Goal: Transaction & Acquisition: Purchase product/service

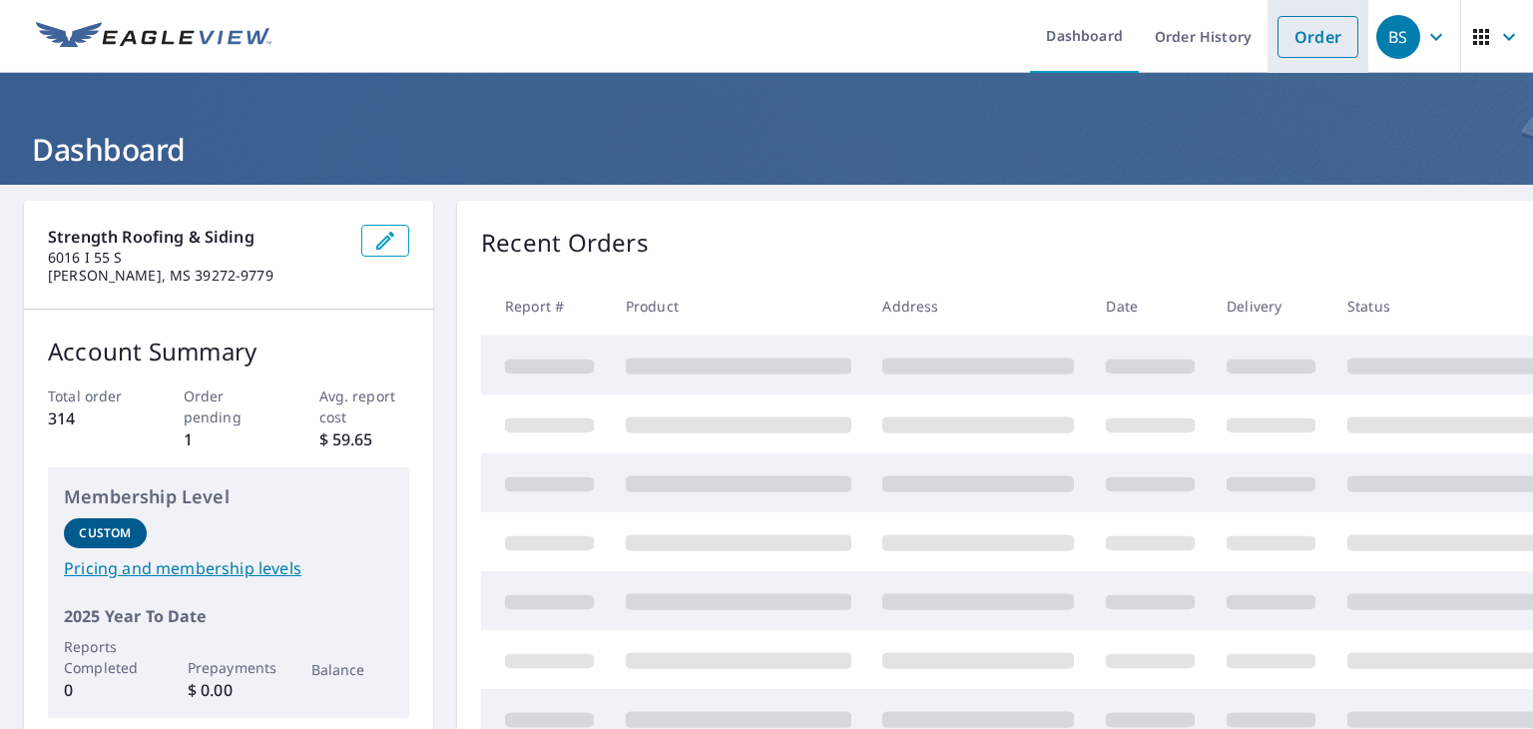
click at [1278, 40] on link "Order" at bounding box center [1318, 37] width 81 height 42
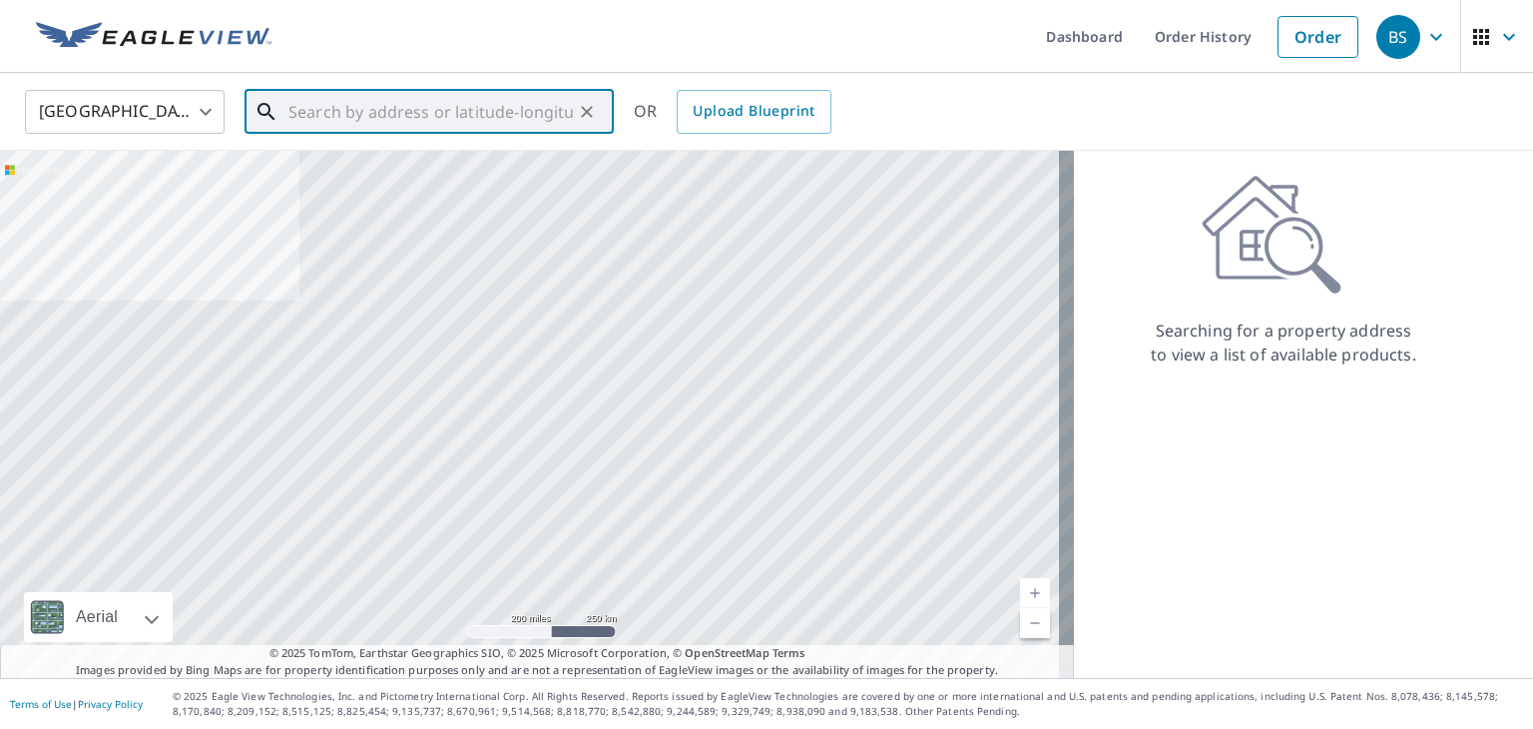
click at [354, 105] on input "text" at bounding box center [430, 112] width 284 height 56
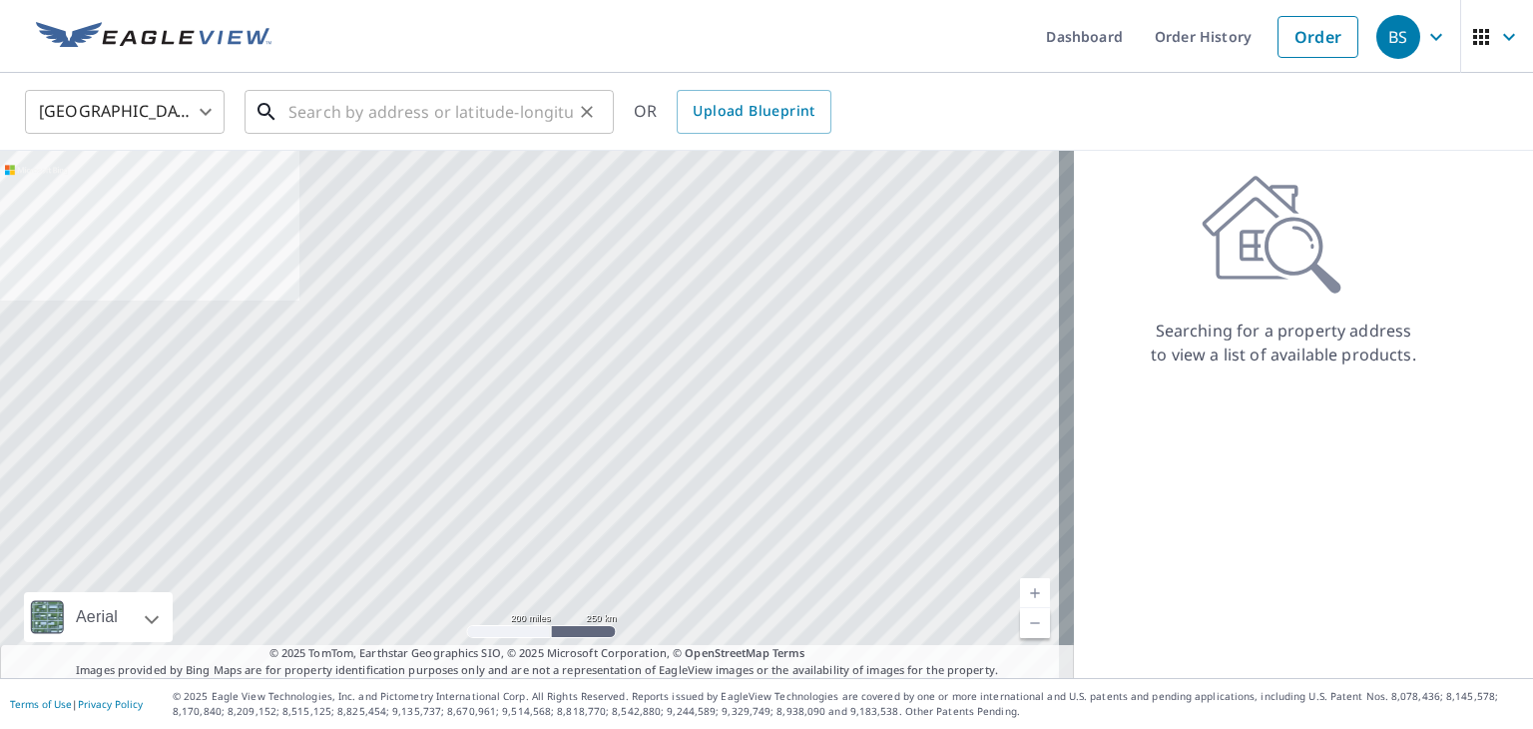
click at [410, 101] on input "text" at bounding box center [430, 112] width 284 height 56
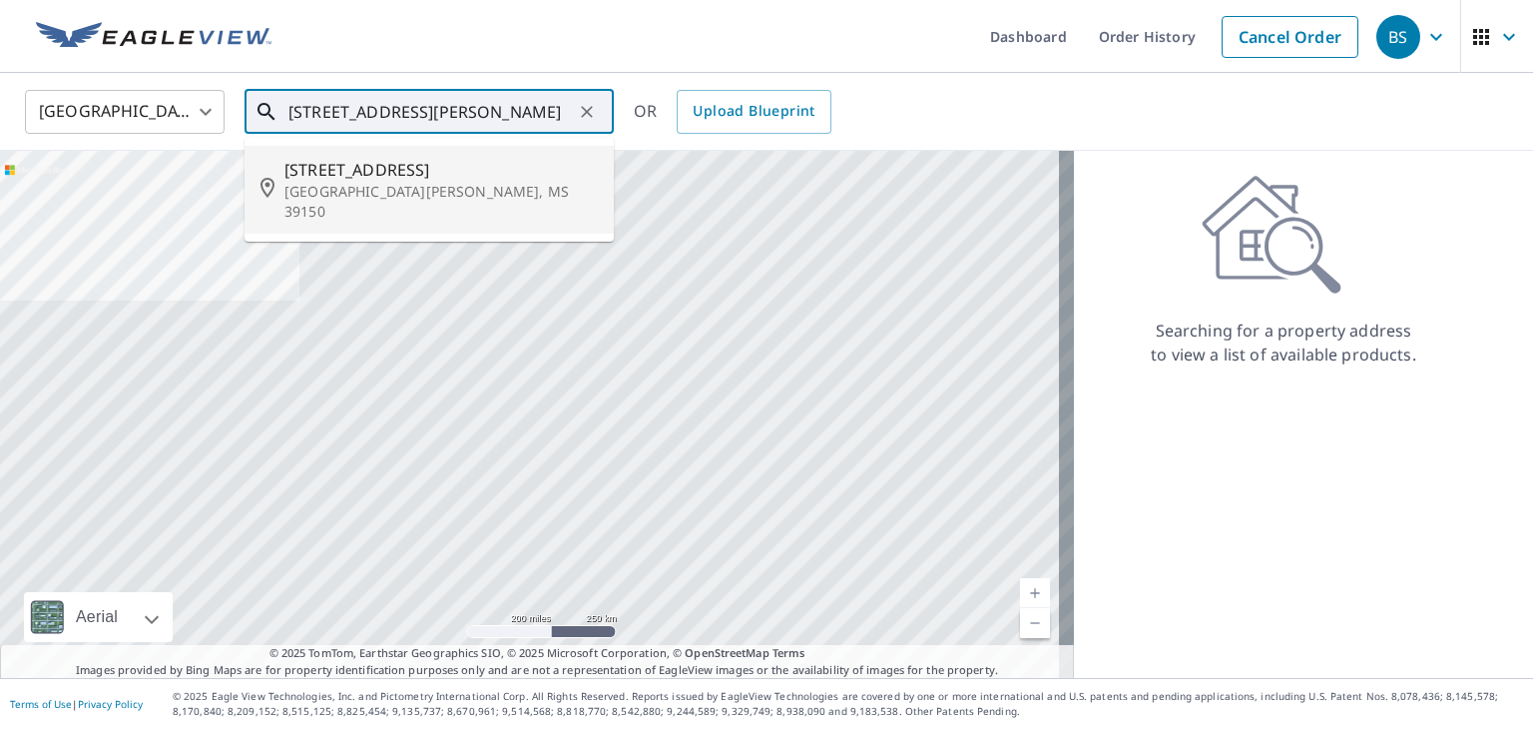
click at [419, 158] on span "[STREET_ADDRESS]" at bounding box center [440, 170] width 313 height 24
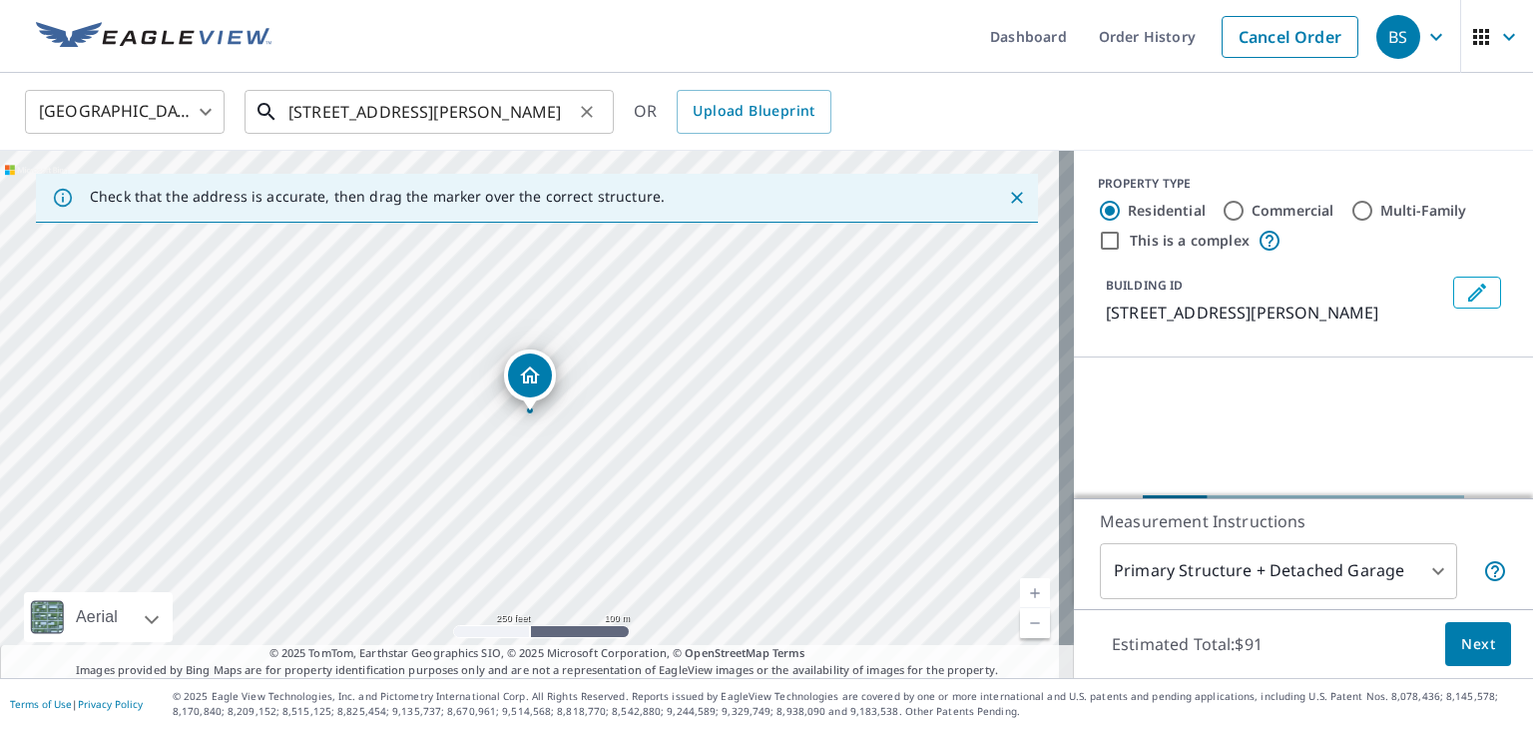
click at [324, 119] on input "[STREET_ADDRESS][PERSON_NAME]" at bounding box center [430, 112] width 284 height 56
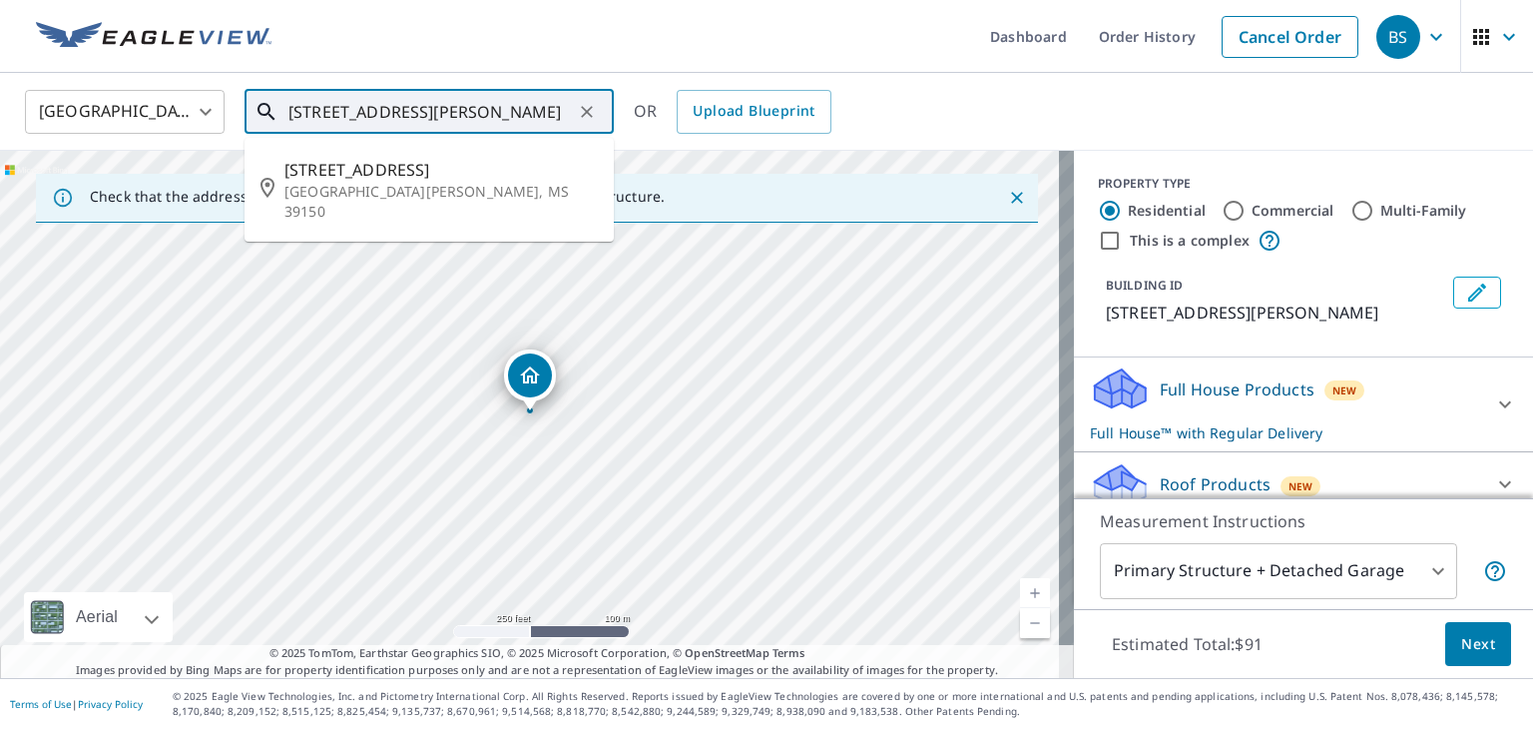
type input "[STREET_ADDRESS][PERSON_NAME]"
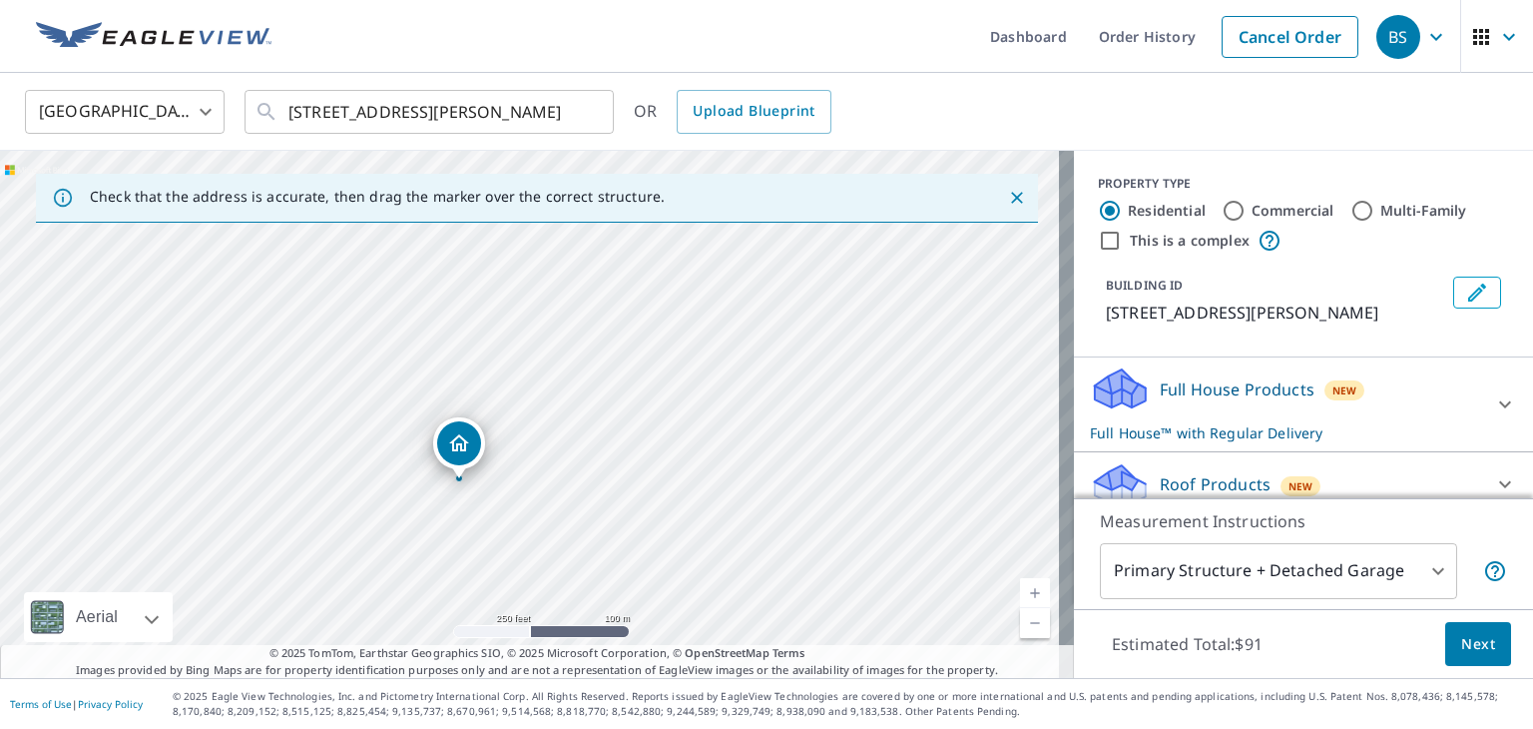
drag, startPoint x: 797, startPoint y: 324, endPoint x: 728, endPoint y: 392, distance: 97.4
click at [728, 392] on div "[STREET_ADDRESS][PERSON_NAME]" at bounding box center [537, 414] width 1074 height 527
drag, startPoint x: 567, startPoint y: 559, endPoint x: 793, endPoint y: 255, distance: 379.5
click at [793, 255] on div "[STREET_ADDRESS][PERSON_NAME]" at bounding box center [537, 414] width 1074 height 527
drag, startPoint x: 612, startPoint y: 548, endPoint x: 652, endPoint y: 538, distance: 41.2
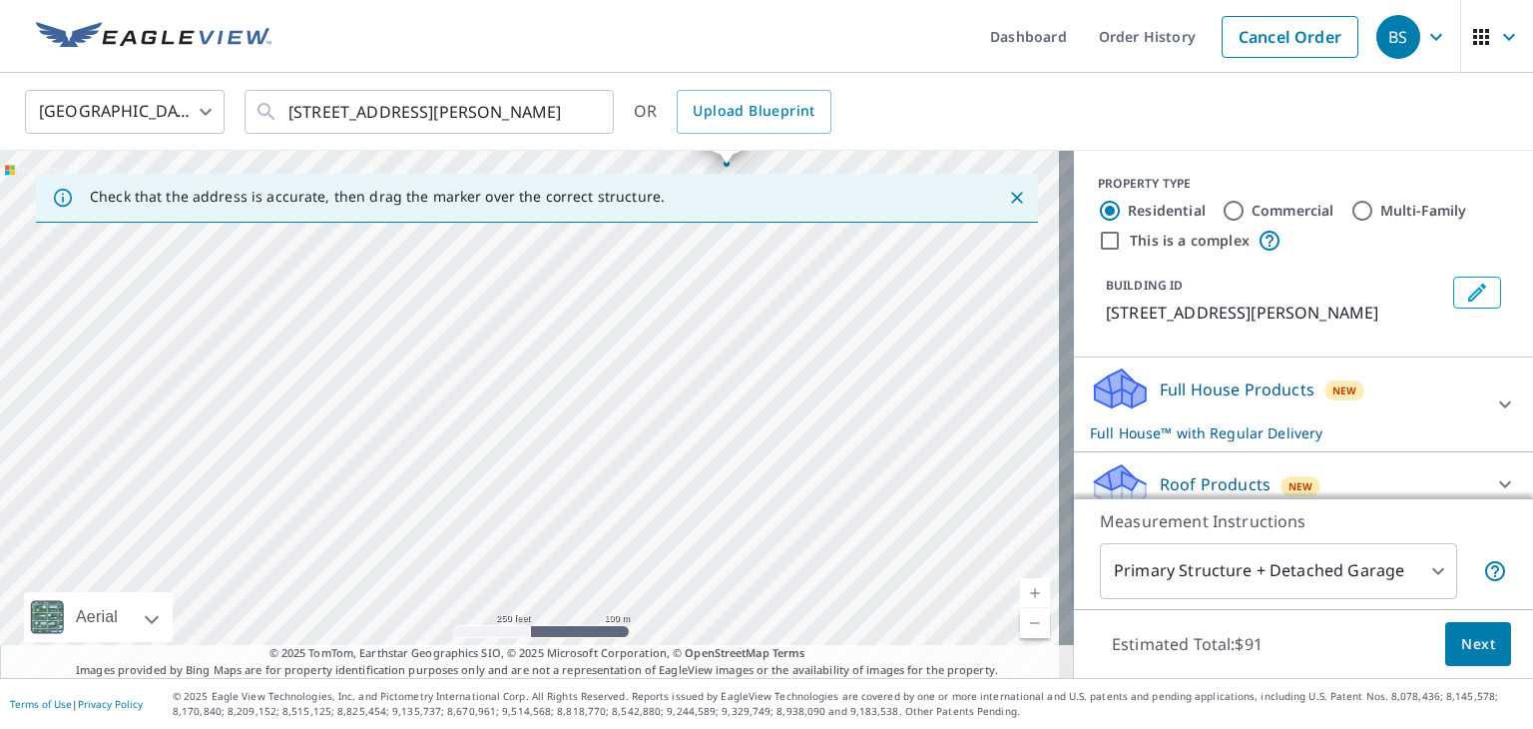
click at [652, 538] on div "[STREET_ADDRESS][PERSON_NAME]" at bounding box center [537, 414] width 1074 height 527
drag, startPoint x: 841, startPoint y: 369, endPoint x: 785, endPoint y: 542, distance: 181.8
click at [785, 542] on div "[STREET_ADDRESS][PERSON_NAME]" at bounding box center [537, 414] width 1074 height 527
drag, startPoint x: 821, startPoint y: 531, endPoint x: 724, endPoint y: 661, distance: 162.5
click at [724, 661] on div "Check that the address is accurate, then drag the marker over the correct struc…" at bounding box center [537, 414] width 1074 height 527
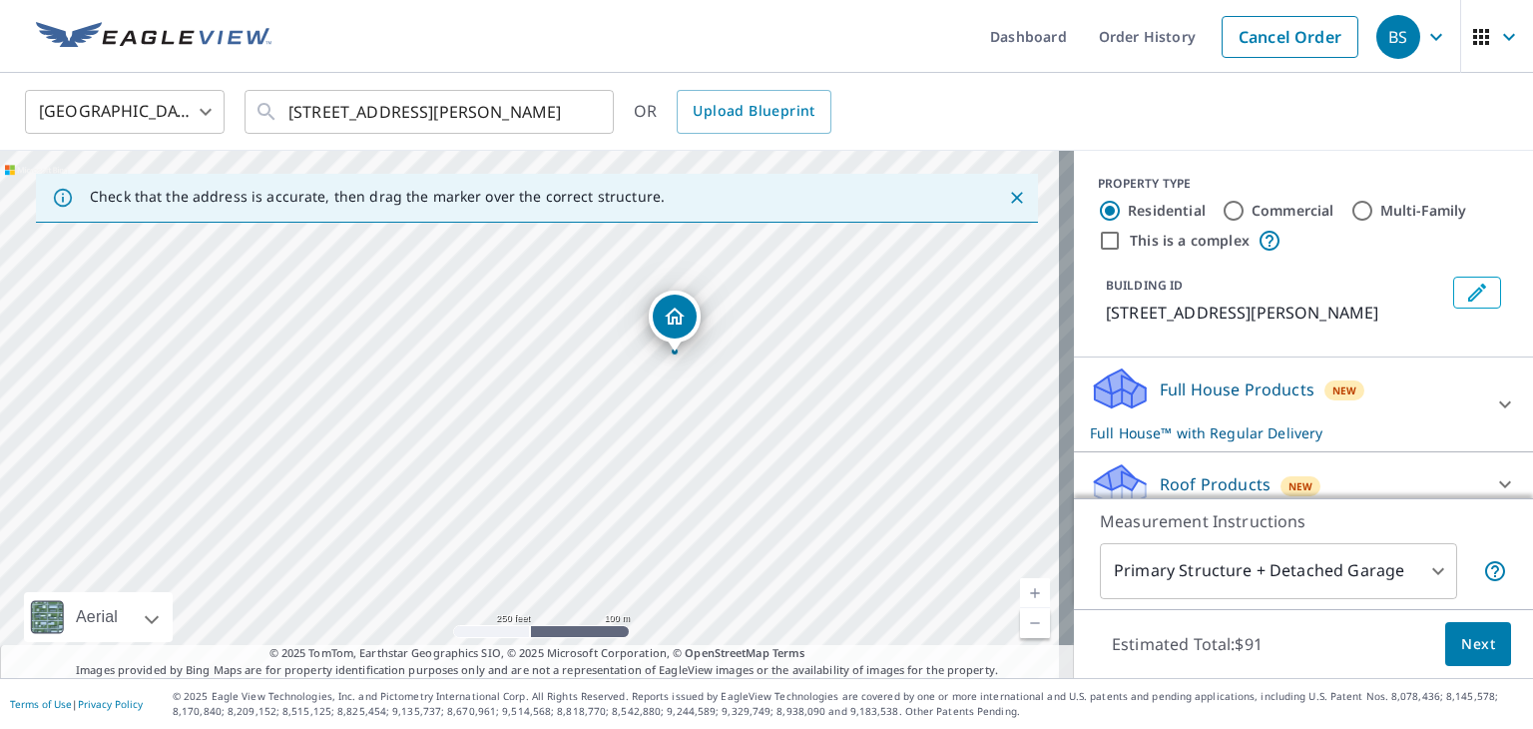
click at [826, 546] on div "[STREET_ADDRESS][PERSON_NAME]" at bounding box center [537, 414] width 1074 height 527
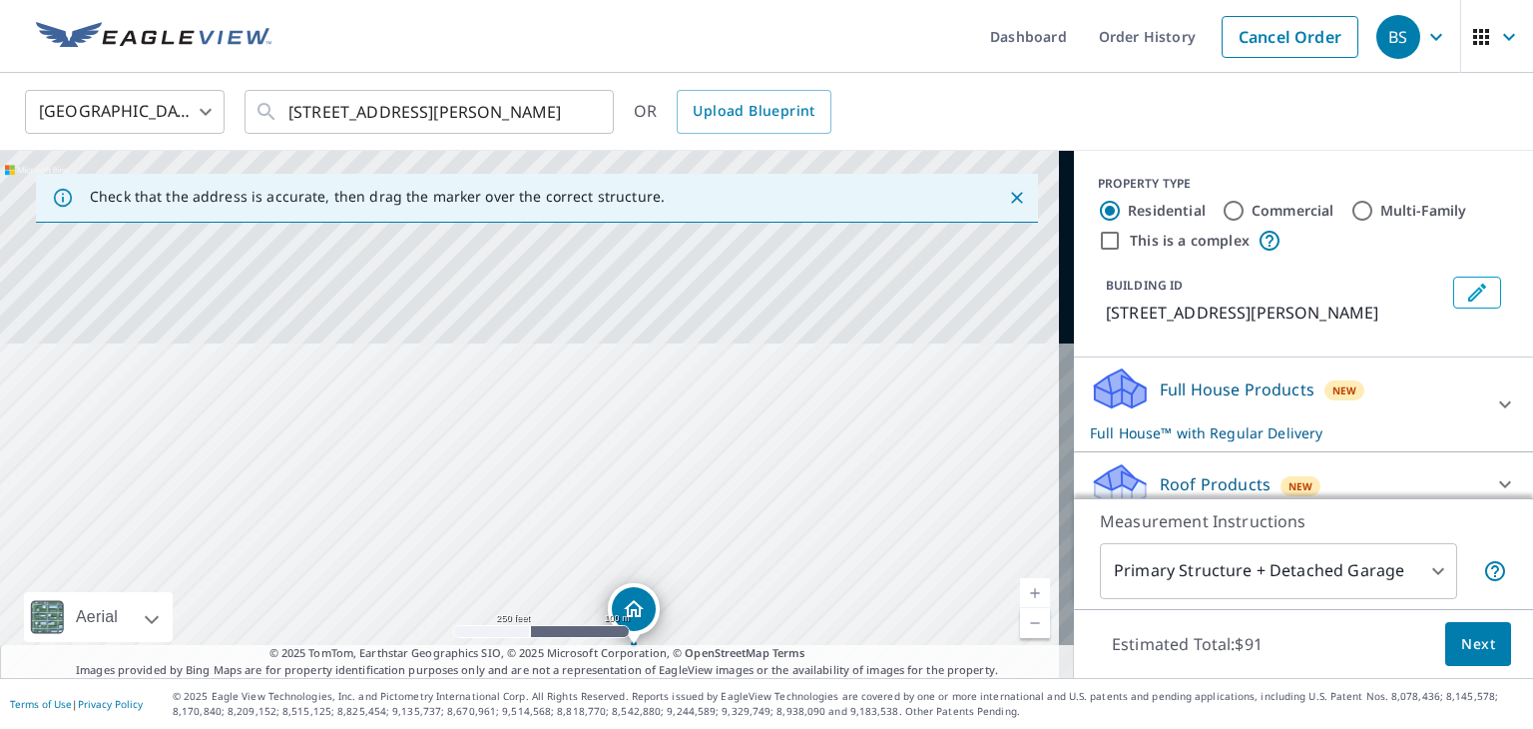
click at [859, 589] on div "[STREET_ADDRESS][PERSON_NAME]" at bounding box center [537, 414] width 1074 height 527
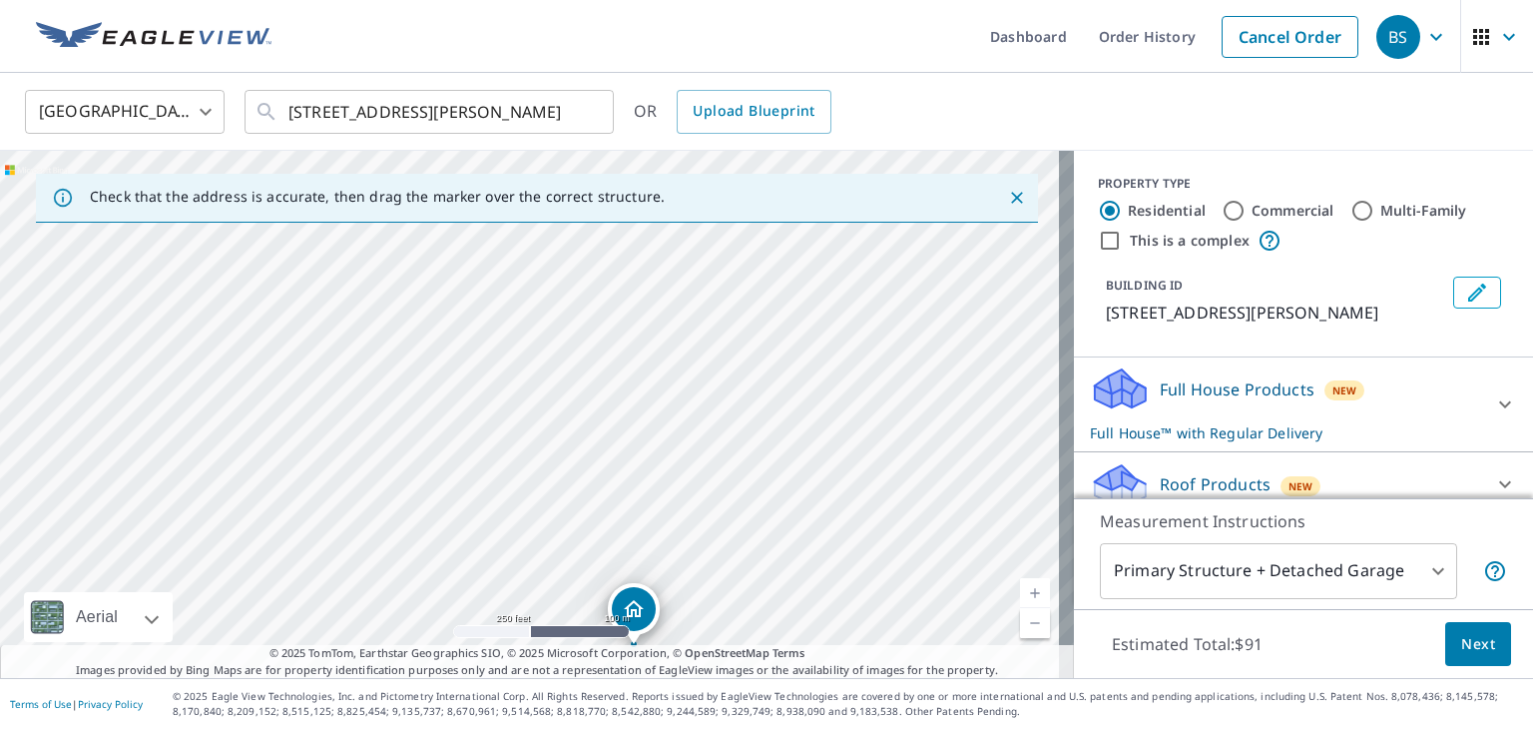
click at [787, 344] on div "[STREET_ADDRESS][PERSON_NAME]" at bounding box center [537, 414] width 1074 height 527
drag, startPoint x: 799, startPoint y: 604, endPoint x: 946, endPoint y: 332, distance: 308.6
click at [946, 337] on div "[STREET_ADDRESS][PERSON_NAME]" at bounding box center [537, 414] width 1074 height 527
drag, startPoint x: 945, startPoint y: 345, endPoint x: 949, endPoint y: 333, distance: 12.6
click at [949, 333] on div "[STREET_ADDRESS][PERSON_NAME]" at bounding box center [537, 414] width 1074 height 527
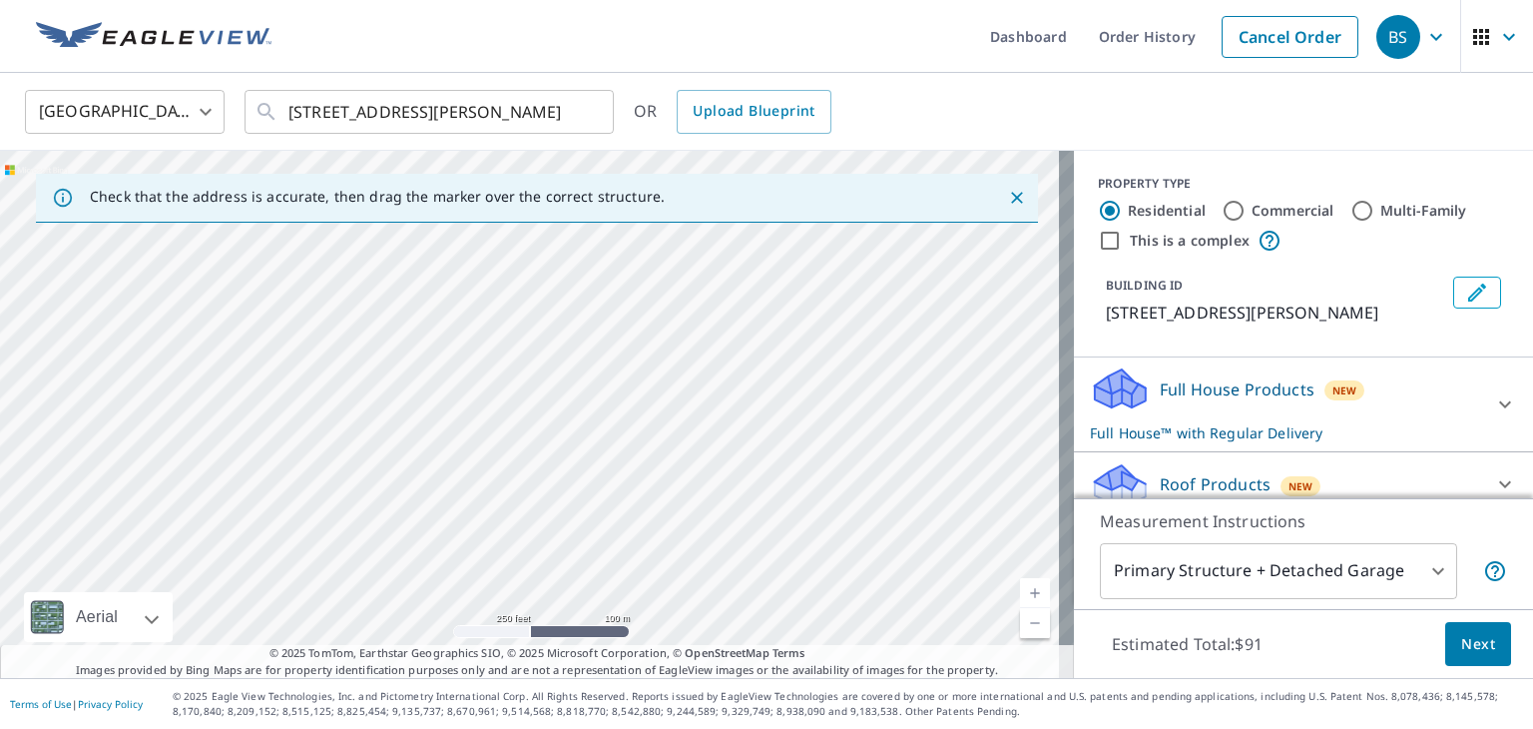
click at [797, 312] on div "[STREET_ADDRESS][PERSON_NAME]" at bounding box center [537, 414] width 1074 height 527
drag, startPoint x: 690, startPoint y: 619, endPoint x: 701, endPoint y: 384, distance: 234.8
click at [701, 384] on div "[STREET_ADDRESS][PERSON_NAME]" at bounding box center [537, 414] width 1074 height 527
drag, startPoint x: 680, startPoint y: 580, endPoint x: 695, endPoint y: 394, distance: 186.3
click at [695, 394] on div "[STREET_ADDRESS][PERSON_NAME]" at bounding box center [537, 414] width 1074 height 527
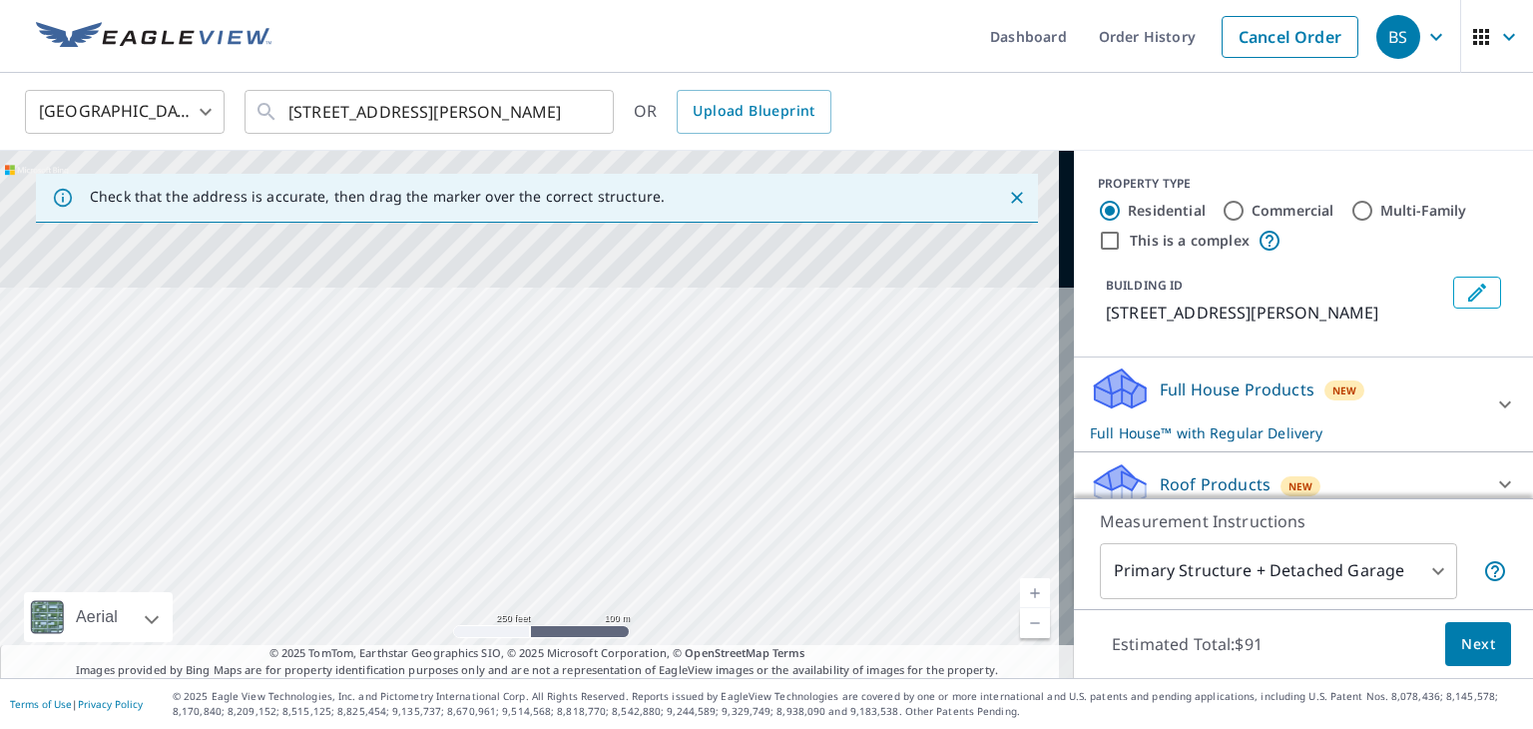
drag, startPoint x: 657, startPoint y: 515, endPoint x: 668, endPoint y: 681, distance: 166.1
click at [668, 681] on div "Dashboard Order History Cancel Order BS [GEOGRAPHIC_DATA] US ​ [STREET_ADDRESS]…" at bounding box center [766, 364] width 1533 height 729
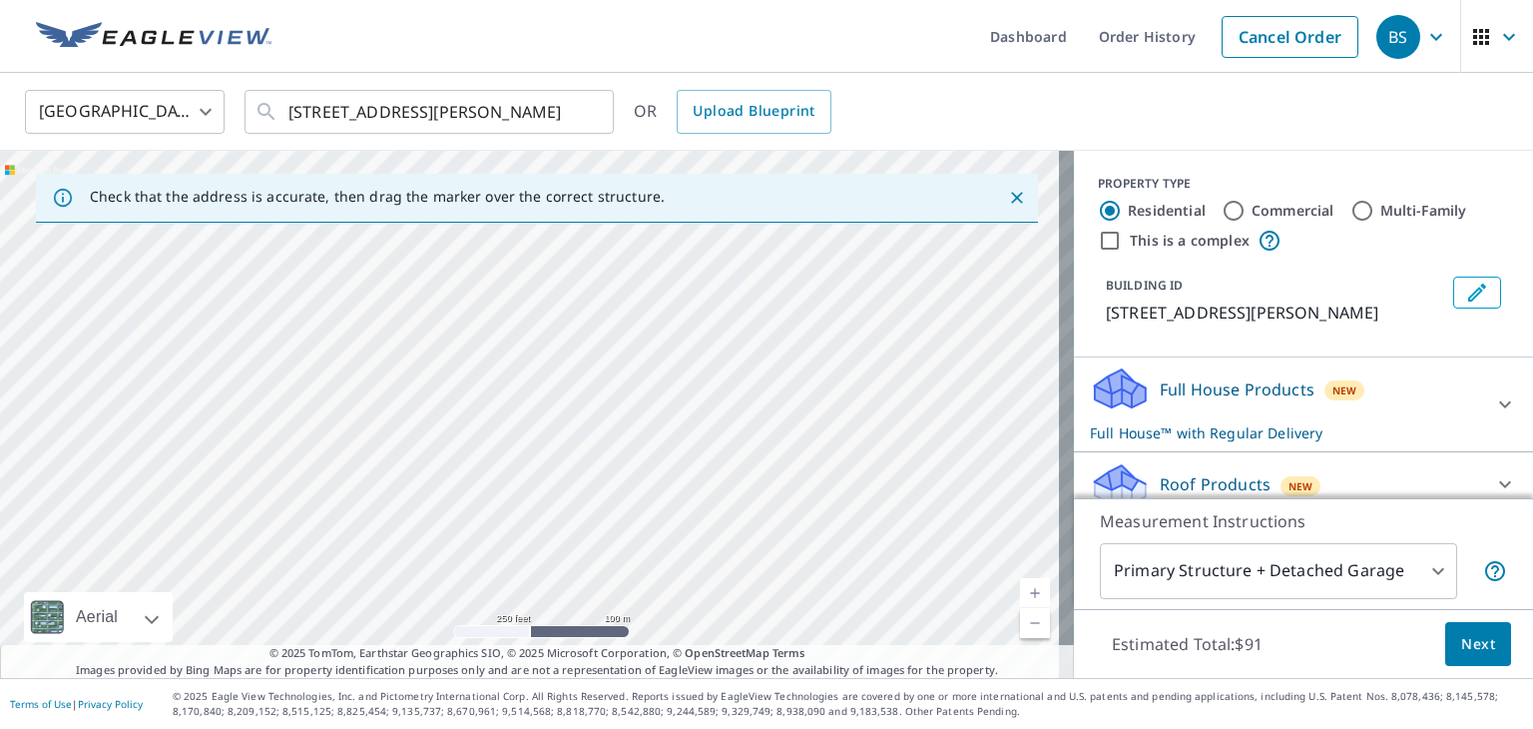
click at [790, 628] on div "[STREET_ADDRESS][PERSON_NAME]" at bounding box center [537, 414] width 1074 height 527
drag, startPoint x: 882, startPoint y: 352, endPoint x: 715, endPoint y: 569, distance: 273.9
click at [715, 569] on div "[STREET_ADDRESS][PERSON_NAME]" at bounding box center [537, 414] width 1074 height 527
drag, startPoint x: 754, startPoint y: 392, endPoint x: 646, endPoint y: 628, distance: 259.0
click at [646, 628] on div "[STREET_ADDRESS][PERSON_NAME]" at bounding box center [537, 414] width 1074 height 527
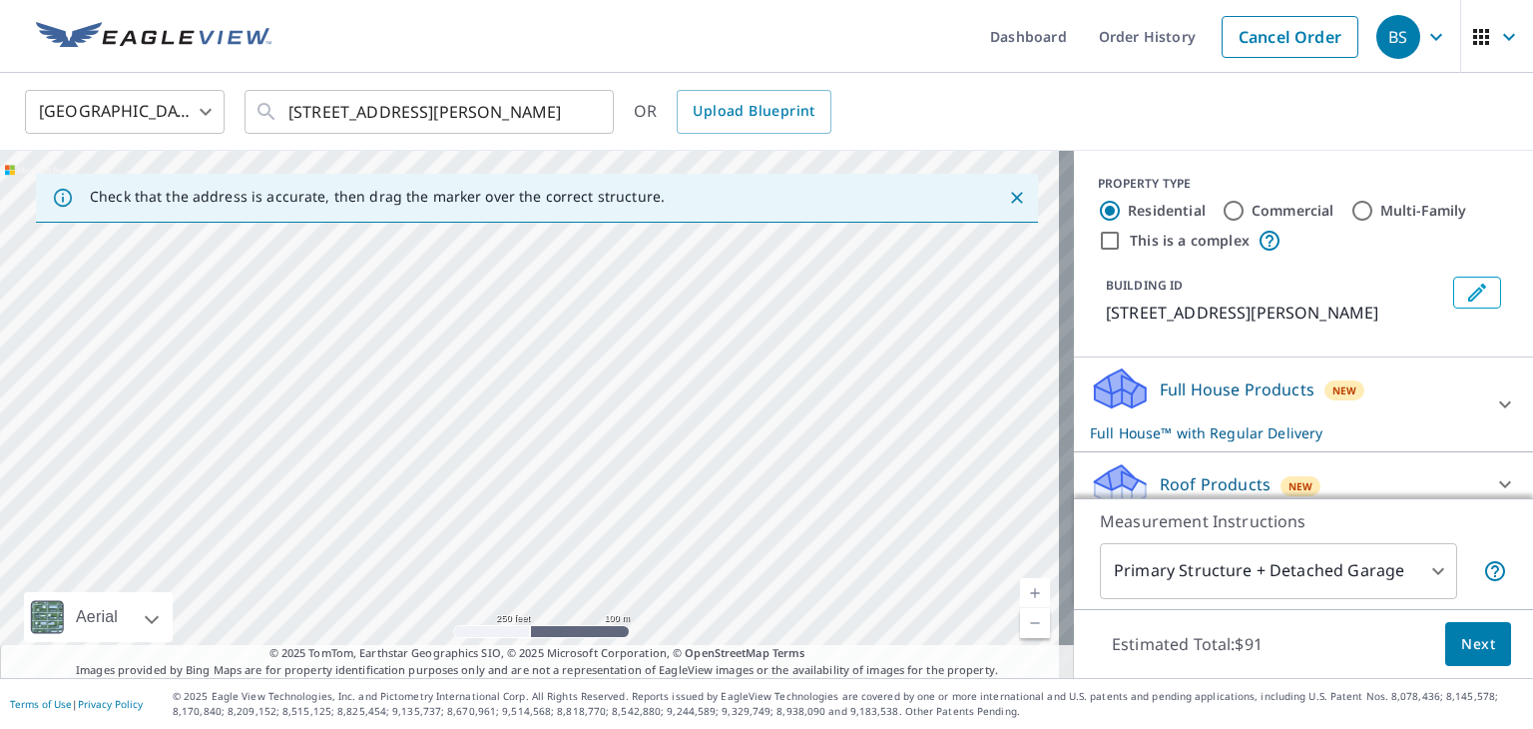
drag, startPoint x: 758, startPoint y: 306, endPoint x: 630, endPoint y: 400, distance: 158.5
click at [630, 400] on div "[STREET_ADDRESS][PERSON_NAME]" at bounding box center [537, 414] width 1074 height 527
drag, startPoint x: 681, startPoint y: 329, endPoint x: 695, endPoint y: 545, distance: 216.0
click at [695, 545] on div "[STREET_ADDRESS][PERSON_NAME]" at bounding box center [537, 414] width 1074 height 527
drag, startPoint x: 695, startPoint y: 545, endPoint x: 719, endPoint y: 309, distance: 236.8
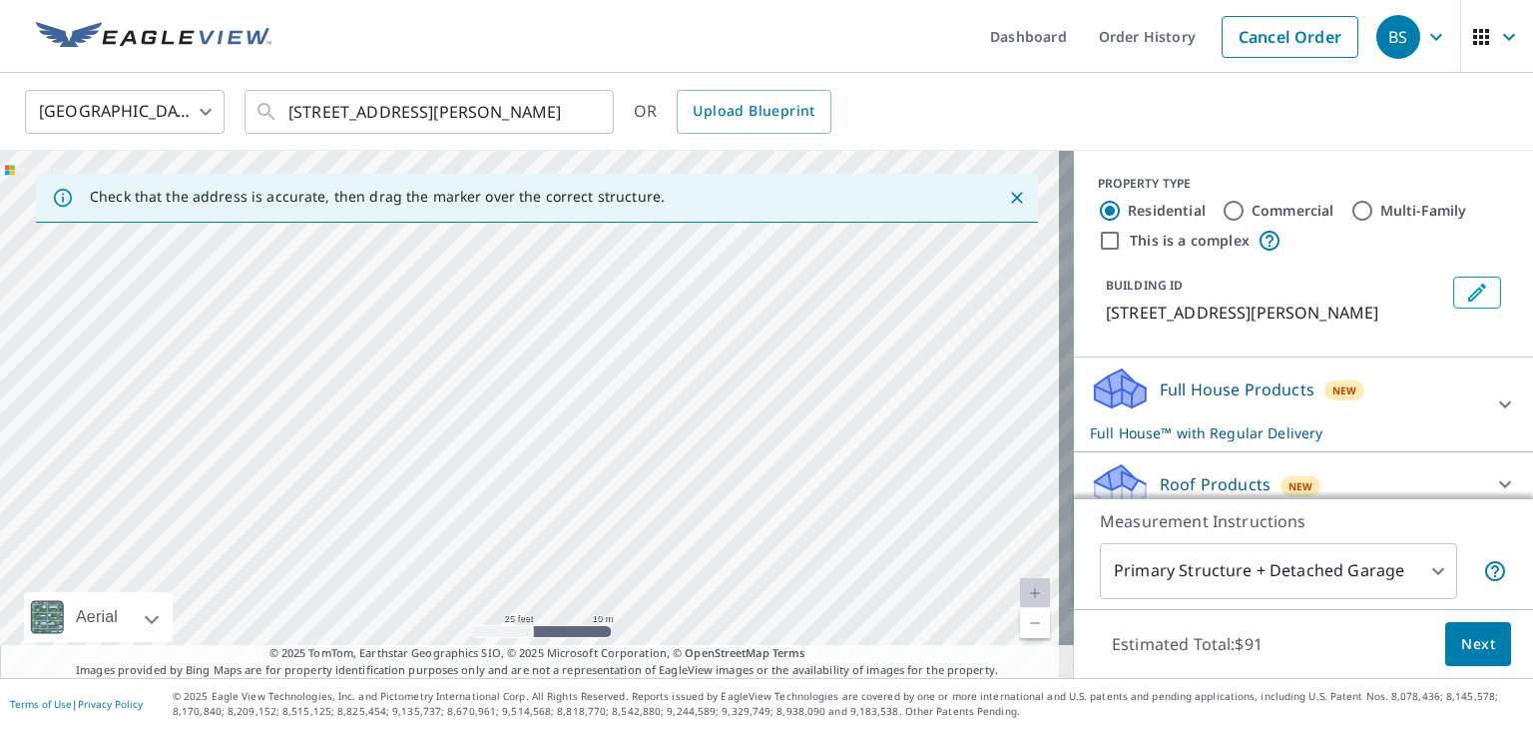
click at [714, 317] on div "[STREET_ADDRESS][PERSON_NAME]" at bounding box center [537, 414] width 1074 height 527
drag, startPoint x: 783, startPoint y: 324, endPoint x: 821, endPoint y: 356, distance: 50.4
click at [821, 356] on div "[STREET_ADDRESS][PERSON_NAME]" at bounding box center [537, 414] width 1074 height 527
drag, startPoint x: 731, startPoint y: 363, endPoint x: 713, endPoint y: 340, distance: 29.2
click at [713, 340] on div "[STREET_ADDRESS][PERSON_NAME]" at bounding box center [537, 414] width 1074 height 527
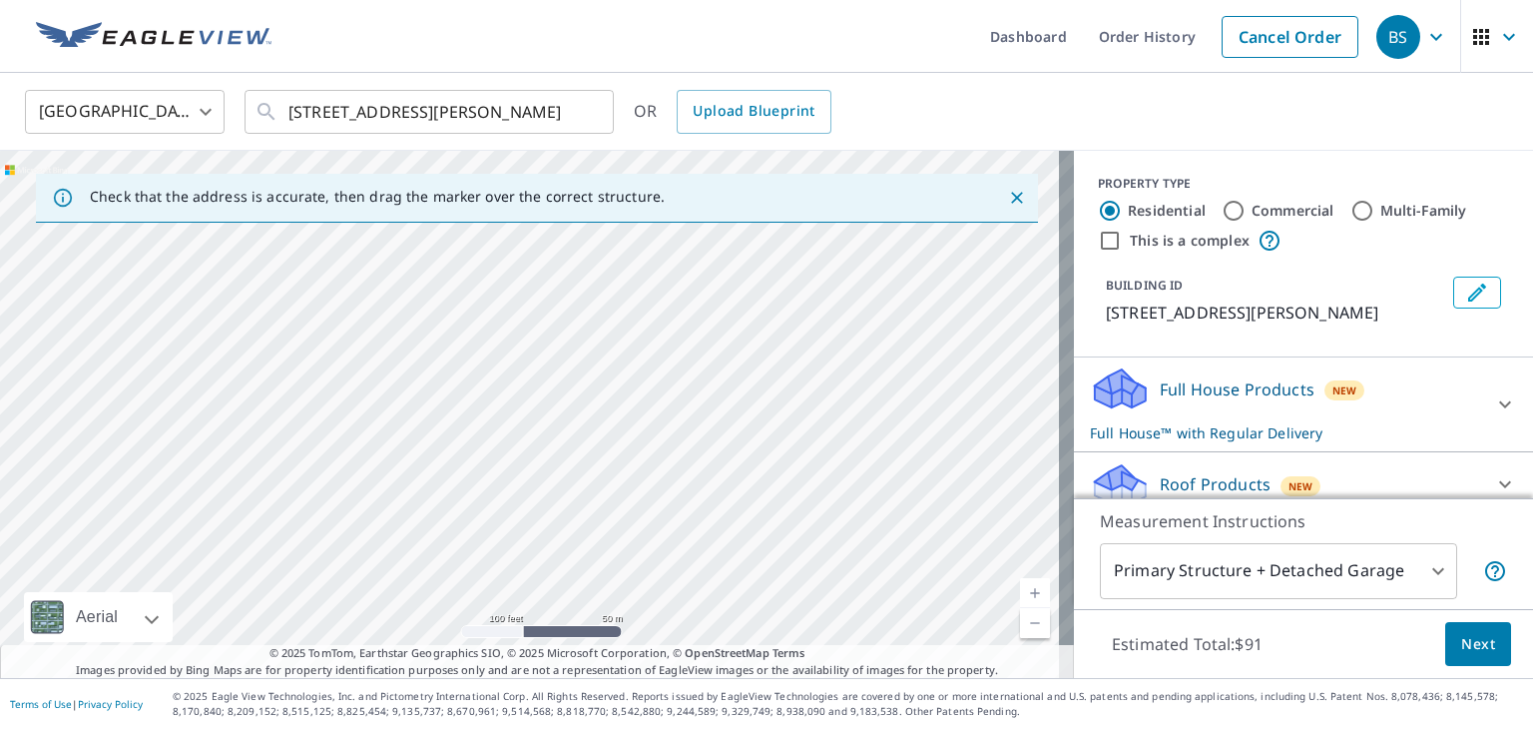
drag, startPoint x: 712, startPoint y: 339, endPoint x: 547, endPoint y: 600, distance: 308.2
click at [547, 600] on div "[STREET_ADDRESS][PERSON_NAME]" at bounding box center [537, 414] width 1074 height 527
drag, startPoint x: 783, startPoint y: 392, endPoint x: 718, endPoint y: 576, distance: 194.8
click at [718, 576] on div "[STREET_ADDRESS][PERSON_NAME]" at bounding box center [537, 414] width 1074 height 527
click at [742, 426] on div "[STREET_ADDRESS][PERSON_NAME]" at bounding box center [537, 414] width 1074 height 527
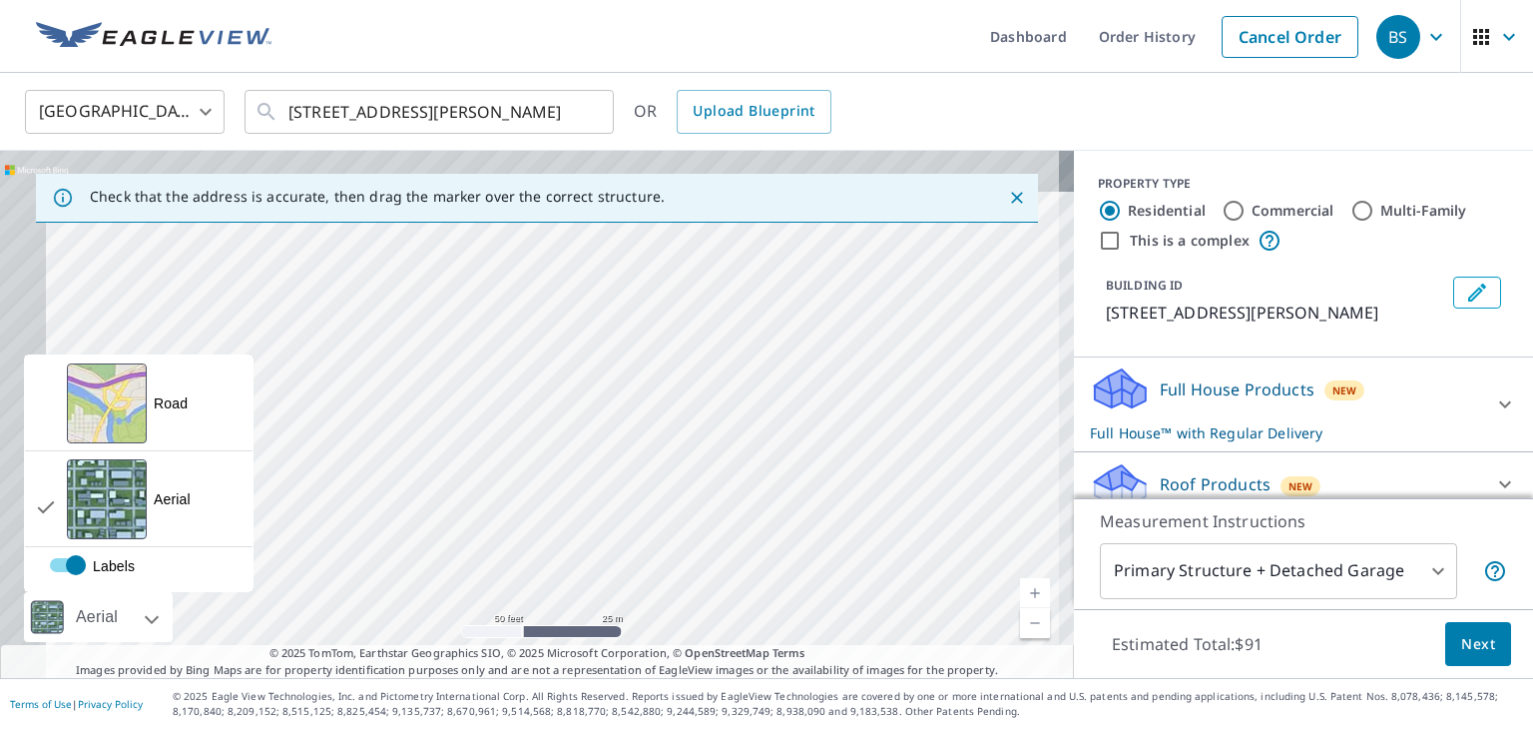
drag, startPoint x: 415, startPoint y: 460, endPoint x: 547, endPoint y: 161, distance: 327.1
click at [533, 164] on div "[STREET_ADDRESS][PERSON_NAME]" at bounding box center [537, 414] width 1074 height 527
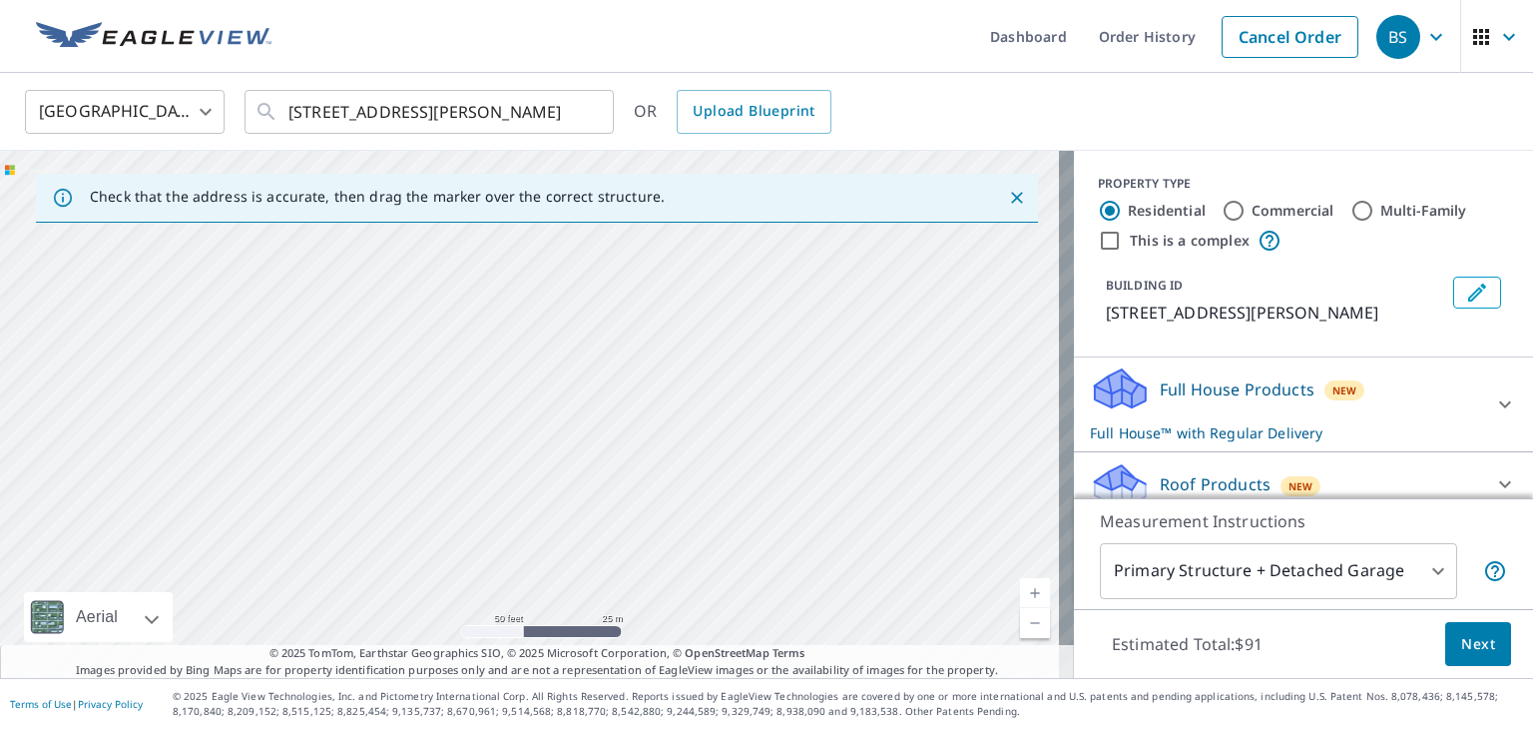
drag, startPoint x: 480, startPoint y: 482, endPoint x: 459, endPoint y: 186, distance: 297.2
click at [459, 189] on div "Check that the address is accurate, then drag the marker over the correct struc…" at bounding box center [537, 414] width 1074 height 527
drag, startPoint x: 432, startPoint y: 549, endPoint x: 467, endPoint y: 194, distance: 357.0
click at [457, 205] on div "Check that the address is accurate, then drag the marker over the correct struc…" at bounding box center [537, 414] width 1074 height 527
click at [442, 459] on div "[STREET_ADDRESS][PERSON_NAME]" at bounding box center [537, 414] width 1074 height 527
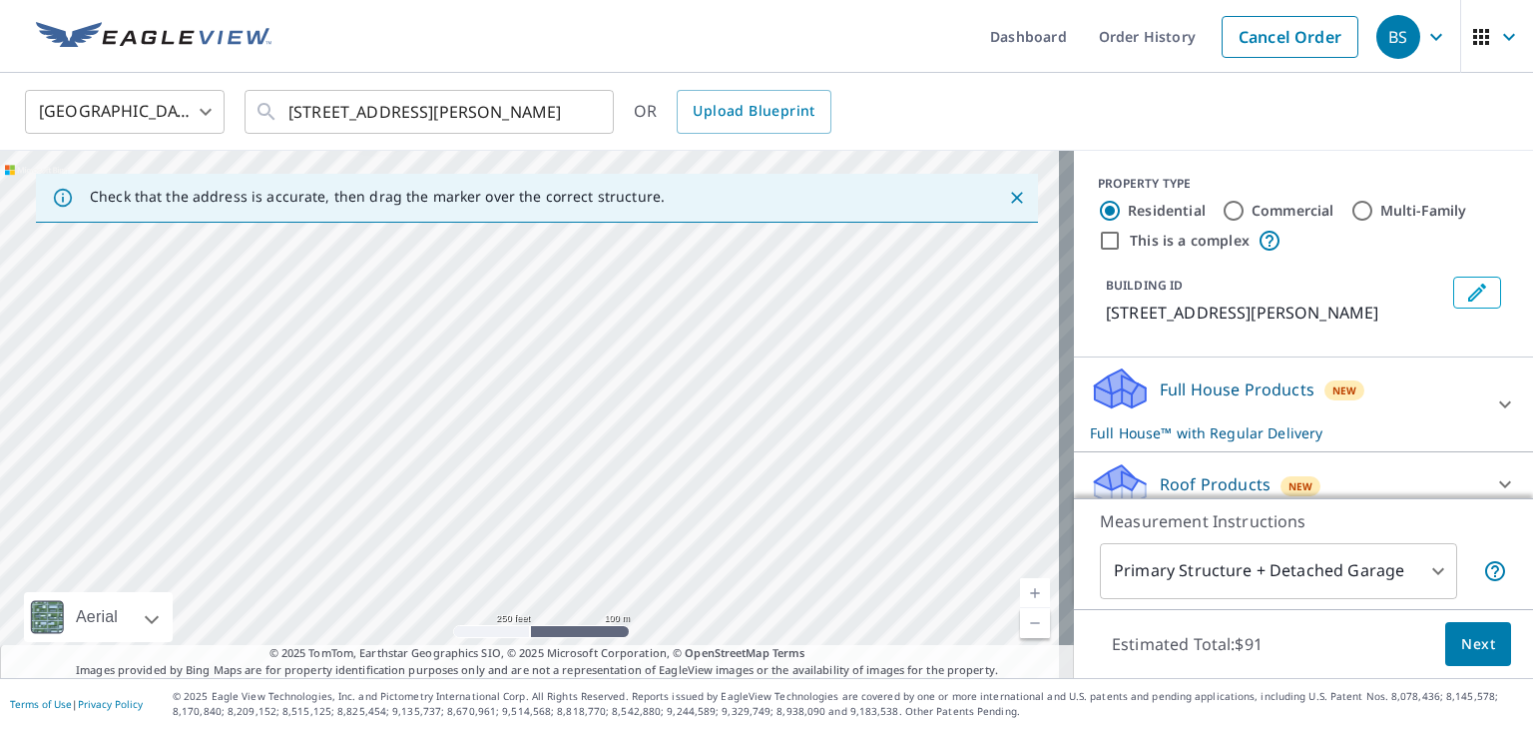
drag, startPoint x: 407, startPoint y: 564, endPoint x: 462, endPoint y: 240, distance: 329.0
click at [459, 241] on div "[STREET_ADDRESS][PERSON_NAME]" at bounding box center [537, 414] width 1074 height 527
drag, startPoint x: 330, startPoint y: 508, endPoint x: 603, endPoint y: 221, distance: 396.1
click at [602, 221] on div "Check that the address is accurate, then drag the marker over the correct struc…" at bounding box center [537, 414] width 1074 height 527
click at [595, 411] on div "[STREET_ADDRESS][PERSON_NAME]" at bounding box center [537, 414] width 1074 height 527
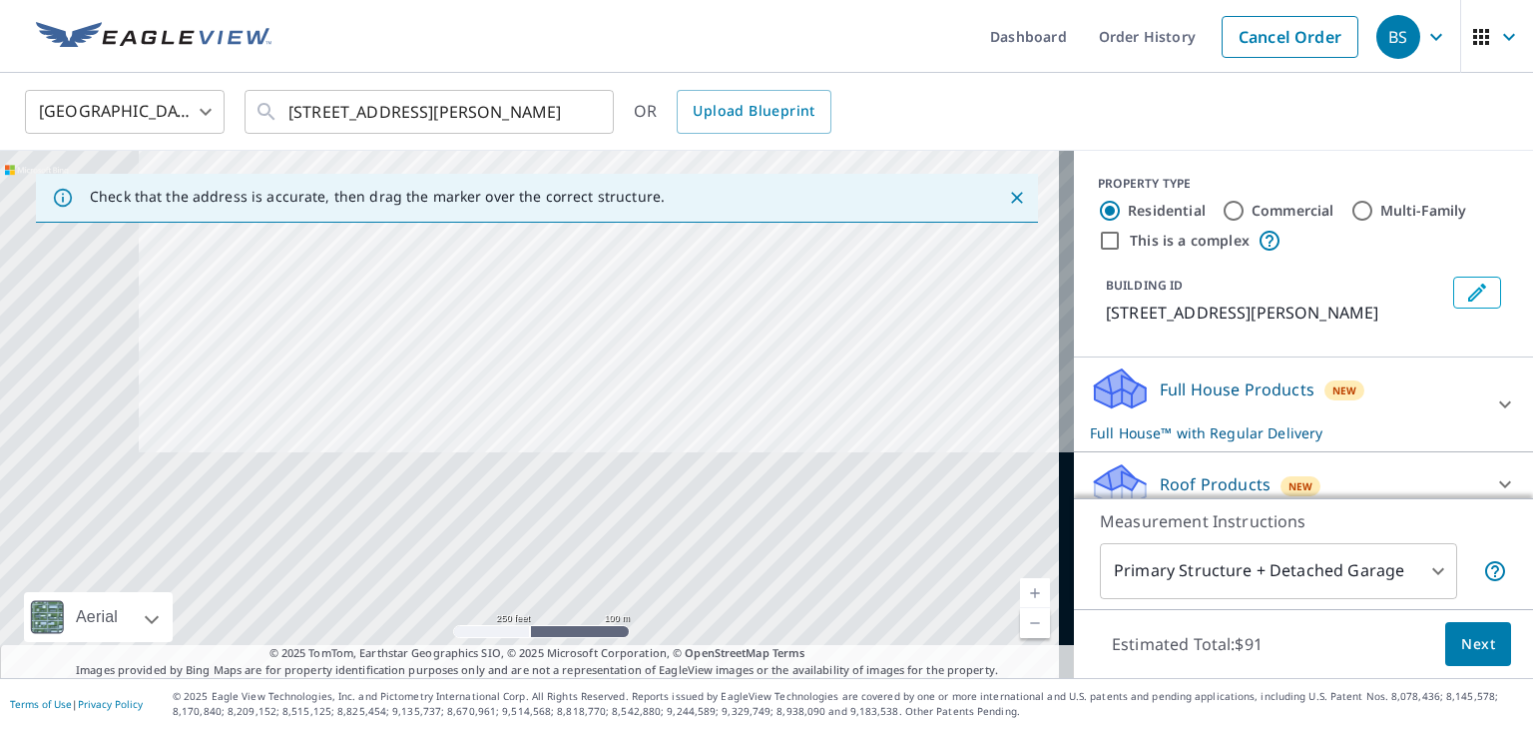
drag, startPoint x: 553, startPoint y: 335, endPoint x: 608, endPoint y: 260, distance: 93.6
click at [608, 260] on div "[STREET_ADDRESS][PERSON_NAME]" at bounding box center [537, 414] width 1074 height 527
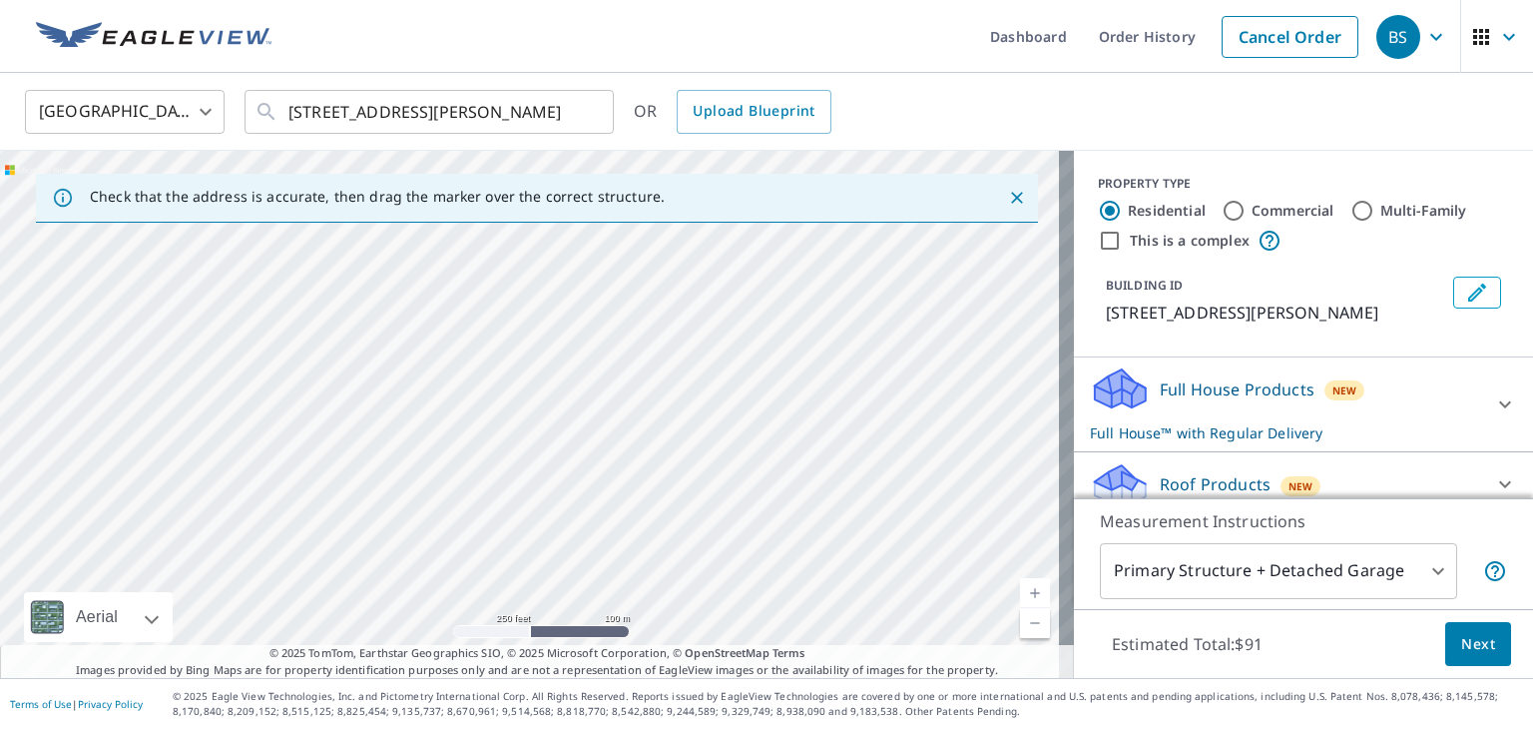
drag, startPoint x: 521, startPoint y: 556, endPoint x: 383, endPoint y: 614, distance: 149.4
click at [383, 614] on div "[STREET_ADDRESS][PERSON_NAME]" at bounding box center [537, 414] width 1074 height 527
drag, startPoint x: 505, startPoint y: 321, endPoint x: 278, endPoint y: 648, distance: 397.3
click at [278, 648] on div "Check that the address is accurate, then drag the marker over the correct struc…" at bounding box center [537, 414] width 1074 height 527
drag, startPoint x: 271, startPoint y: 582, endPoint x: 263, endPoint y: 628, distance: 46.8
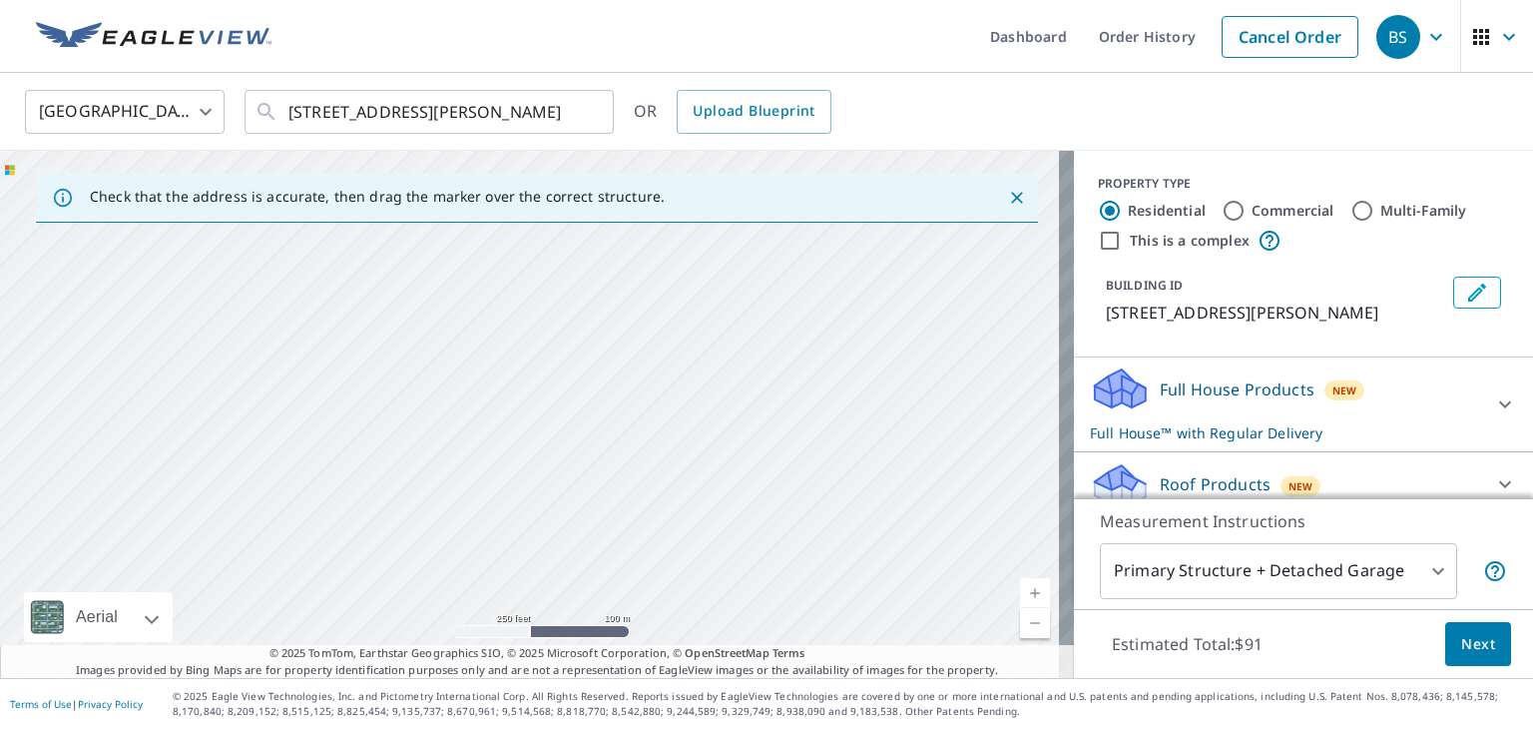
click at [263, 623] on div "[STREET_ADDRESS][PERSON_NAME]" at bounding box center [537, 414] width 1074 height 527
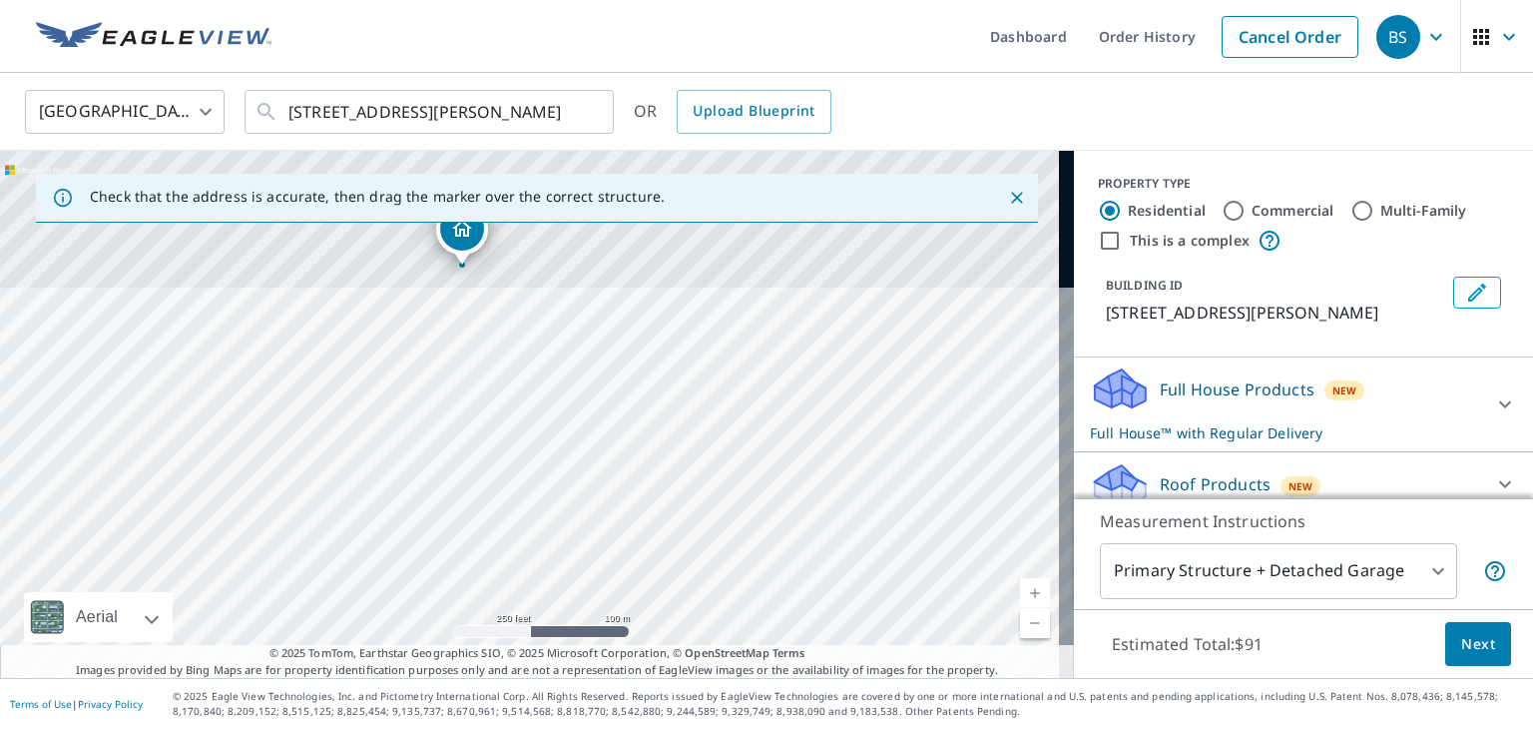
drag, startPoint x: 439, startPoint y: 321, endPoint x: 367, endPoint y: 560, distance: 249.1
click at [367, 560] on div "[STREET_ADDRESS][PERSON_NAME]" at bounding box center [537, 414] width 1074 height 527
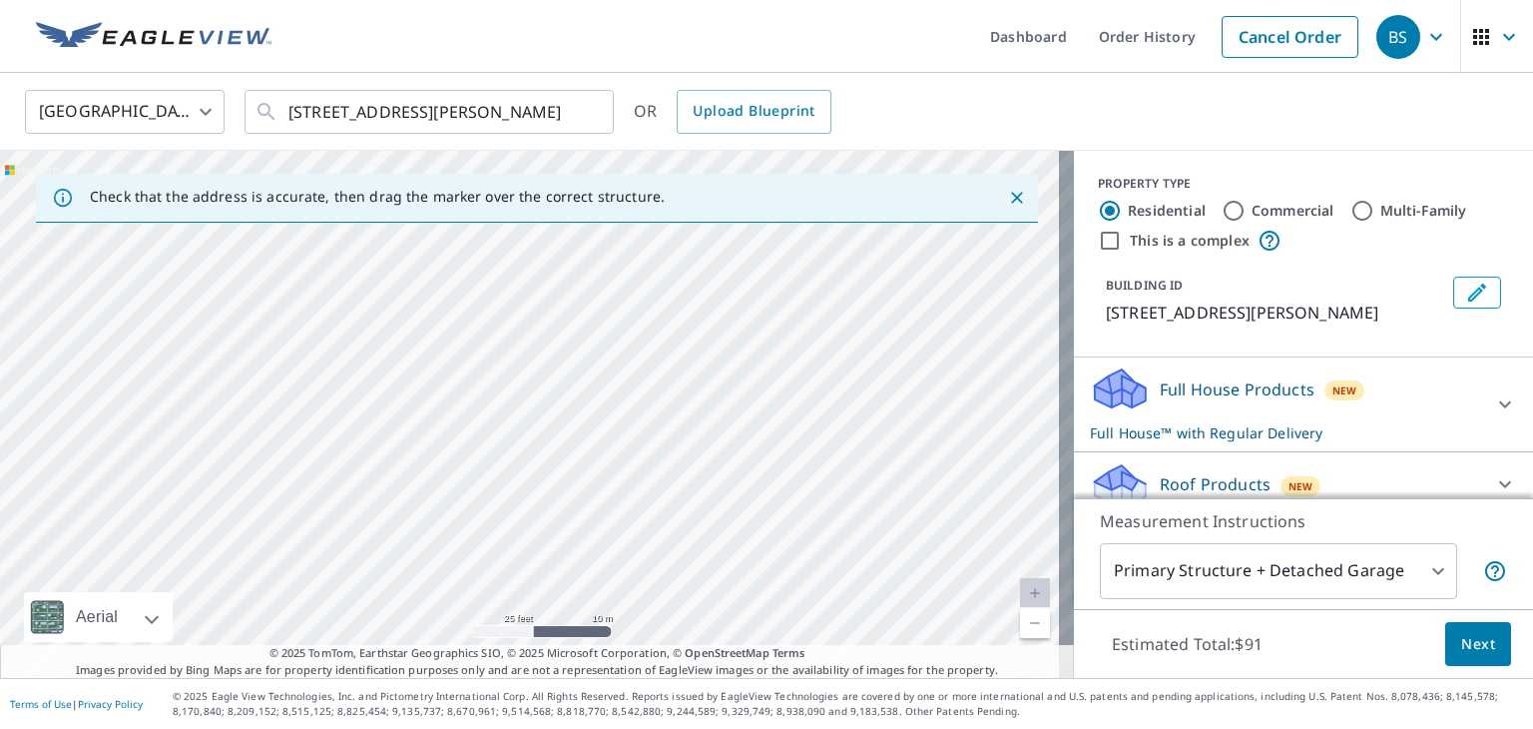
drag, startPoint x: 523, startPoint y: 483, endPoint x: 431, endPoint y: 434, distance: 104.0
click at [431, 434] on div "[STREET_ADDRESS][PERSON_NAME]" at bounding box center [537, 414] width 1074 height 527
click at [441, 418] on div "[STREET_ADDRESS][PERSON_NAME]" at bounding box center [537, 414] width 1074 height 527
drag, startPoint x: 539, startPoint y: 382, endPoint x: 628, endPoint y: 632, distance: 264.9
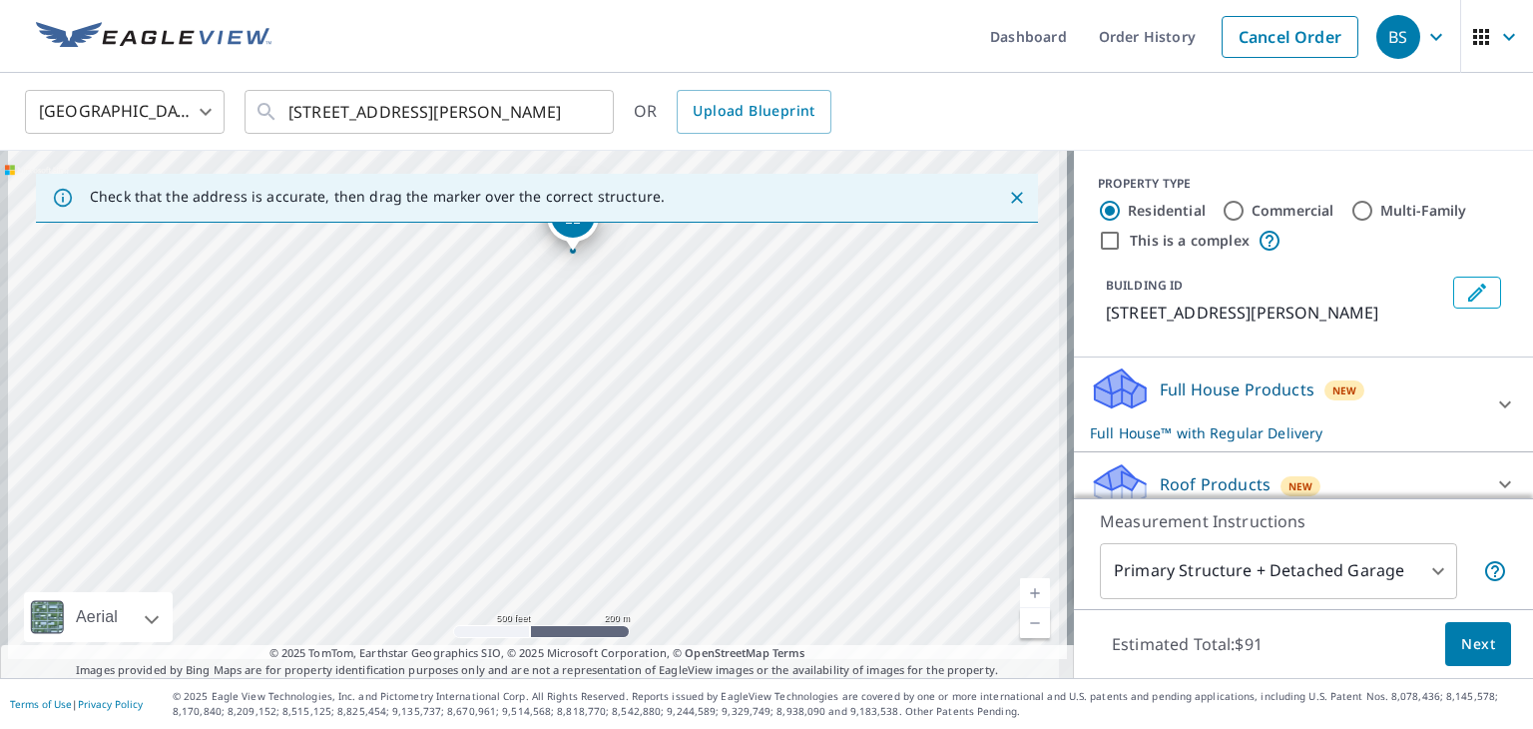
drag, startPoint x: 515, startPoint y: 522, endPoint x: 558, endPoint y: 362, distance: 165.4
click at [558, 362] on div "[STREET_ADDRESS][PERSON_NAME]" at bounding box center [537, 414] width 1074 height 527
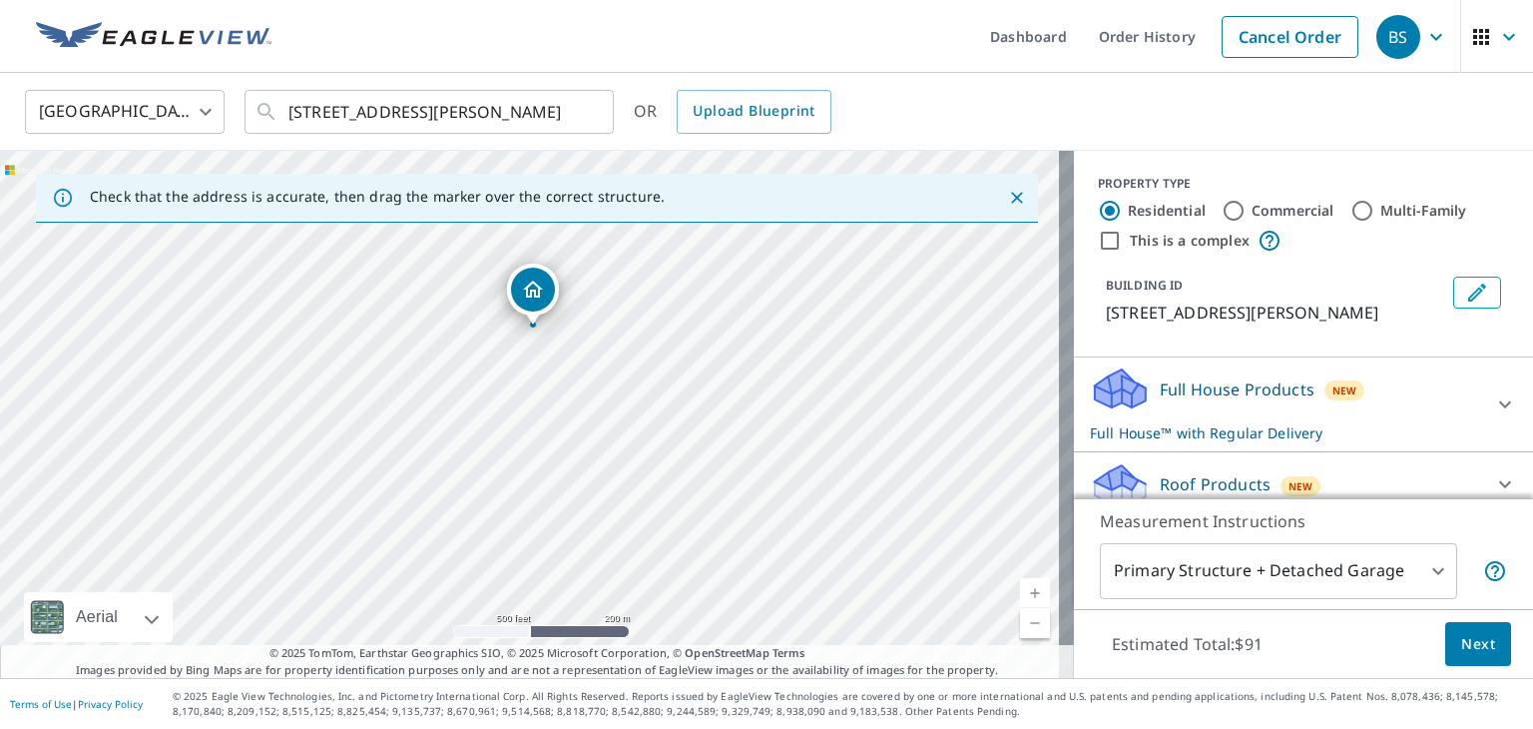
drag, startPoint x: 575, startPoint y: 235, endPoint x: 535, endPoint y: 308, distance: 84.0
drag, startPoint x: 647, startPoint y: 388, endPoint x: 615, endPoint y: 618, distance: 231.8
click at [615, 618] on div "[STREET_ADDRESS][PERSON_NAME]" at bounding box center [537, 414] width 1074 height 527
drag, startPoint x: 635, startPoint y: 467, endPoint x: 609, endPoint y: 393, distance: 78.3
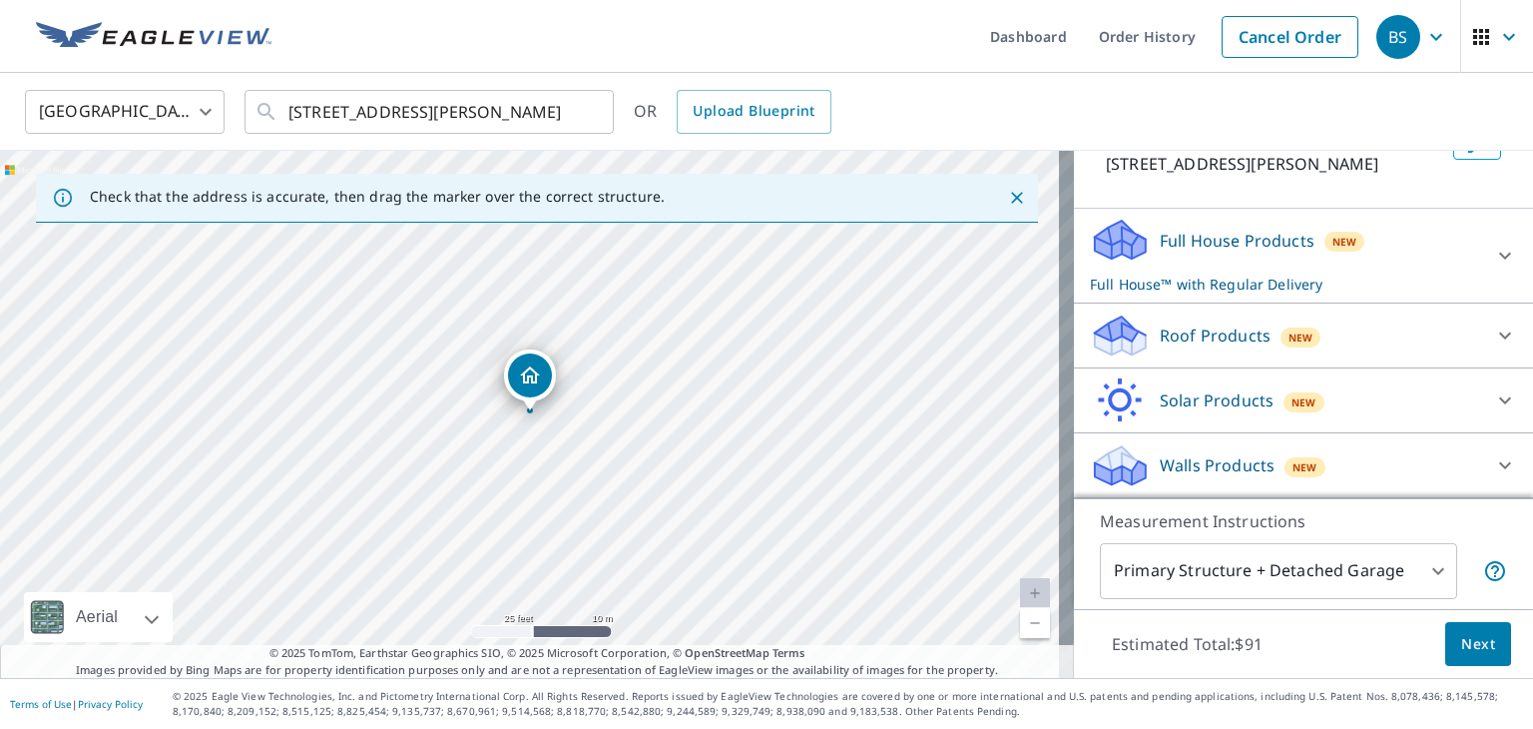
click at [1481, 355] on div at bounding box center [1505, 335] width 48 height 48
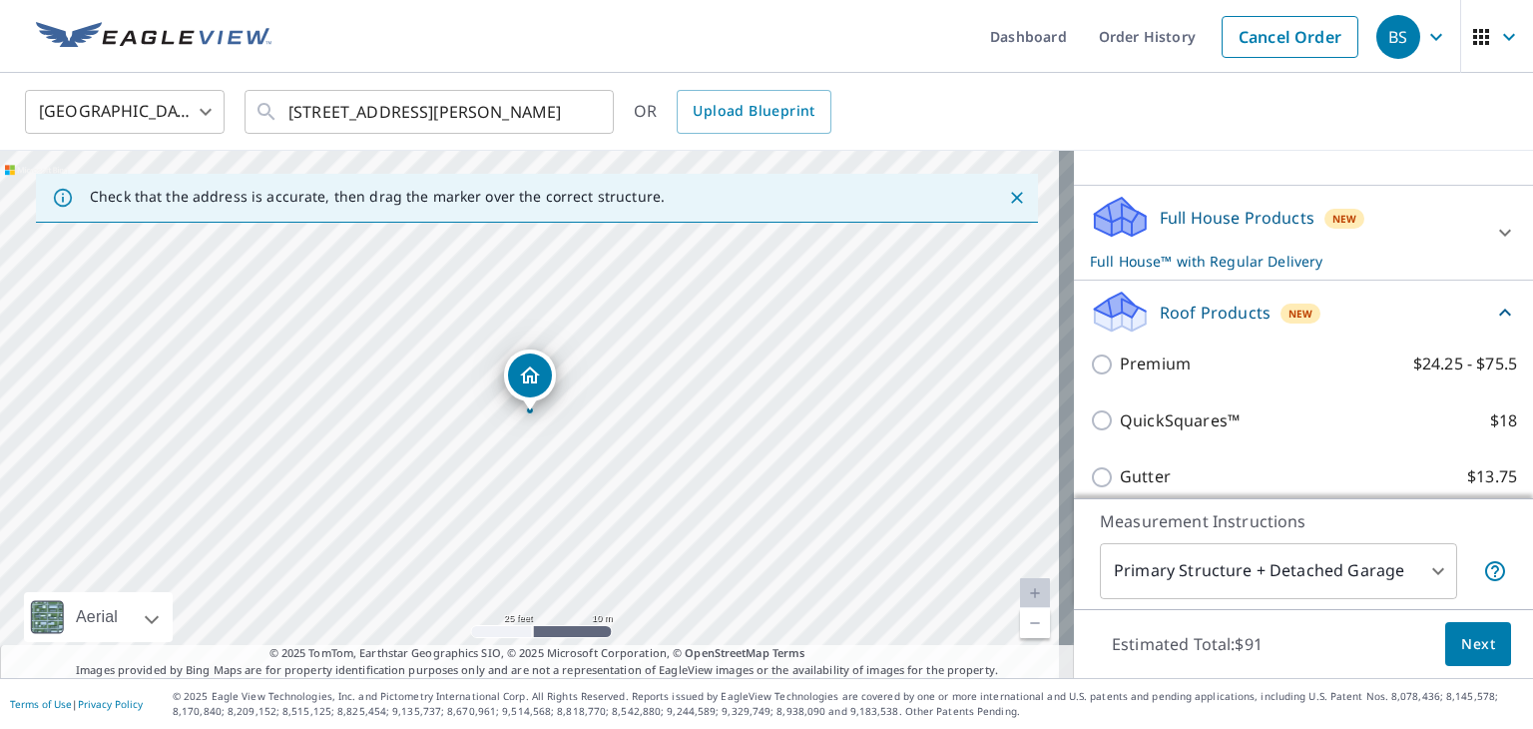
scroll to position [172, 0]
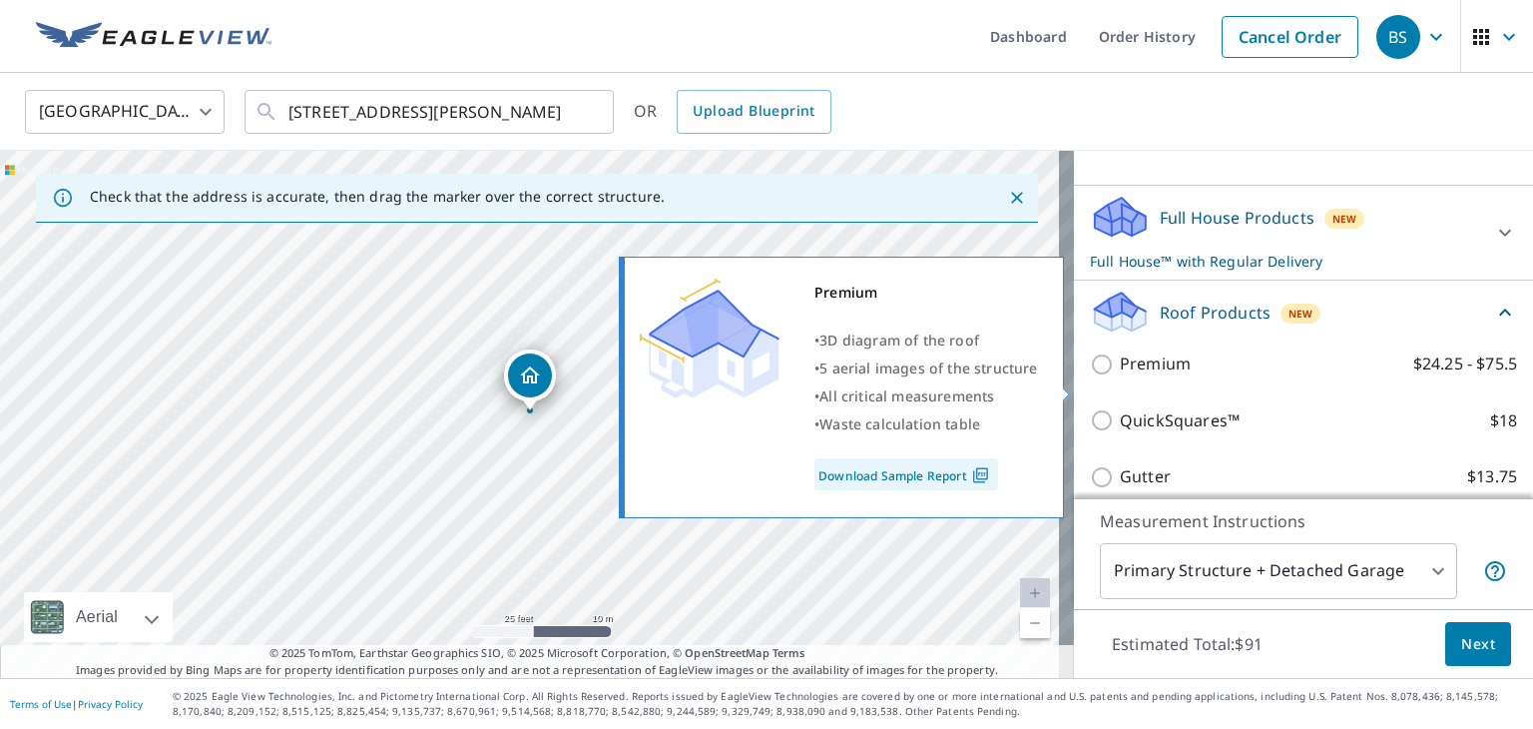
click at [1177, 376] on label "Premium $24.25 - $75.5" at bounding box center [1318, 363] width 397 height 25
click at [1120, 376] on input "Premium $24.25 - $75.5" at bounding box center [1105, 364] width 30 height 24
checkbox input "true"
checkbox input "false"
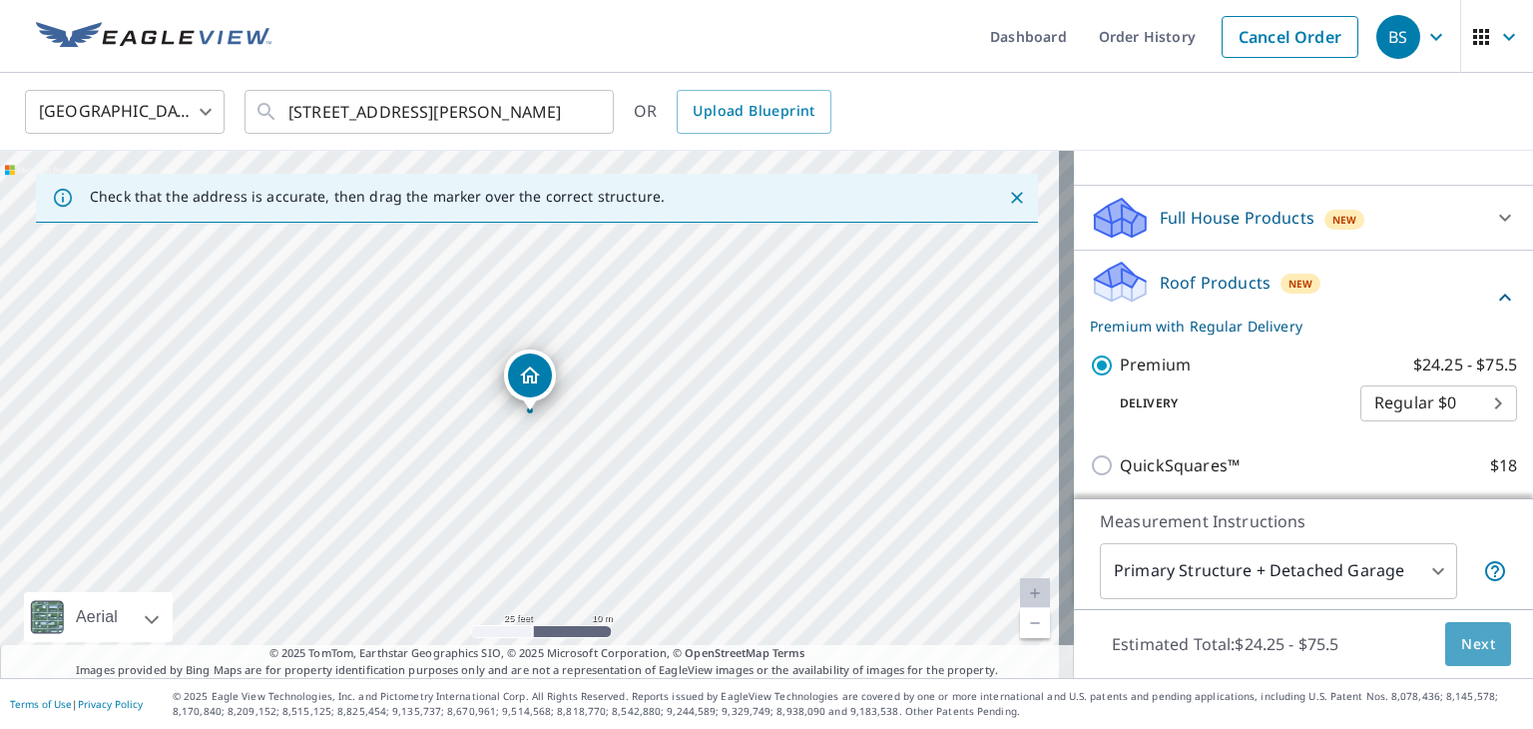
click at [1464, 642] on span "Next" at bounding box center [1478, 644] width 34 height 25
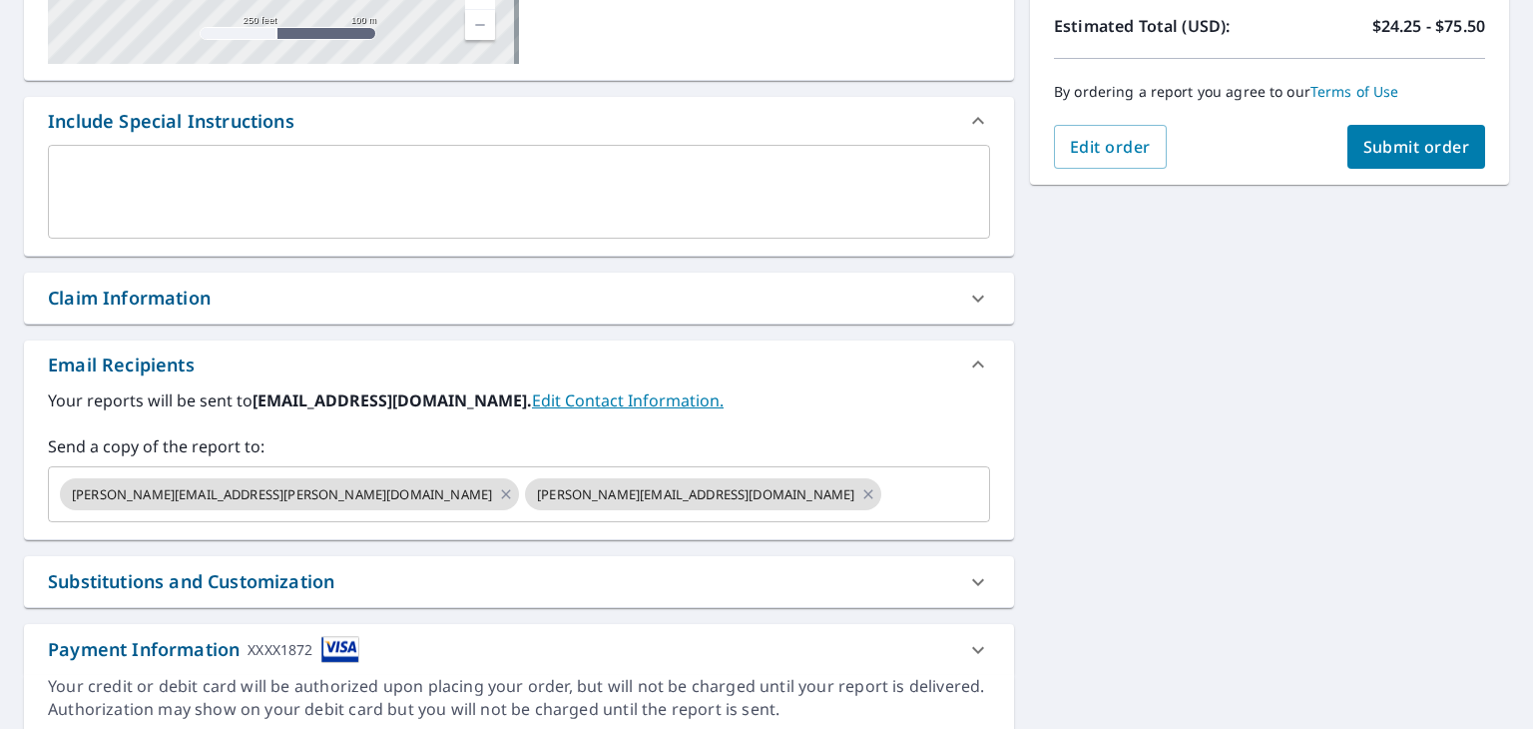
scroll to position [499, 0]
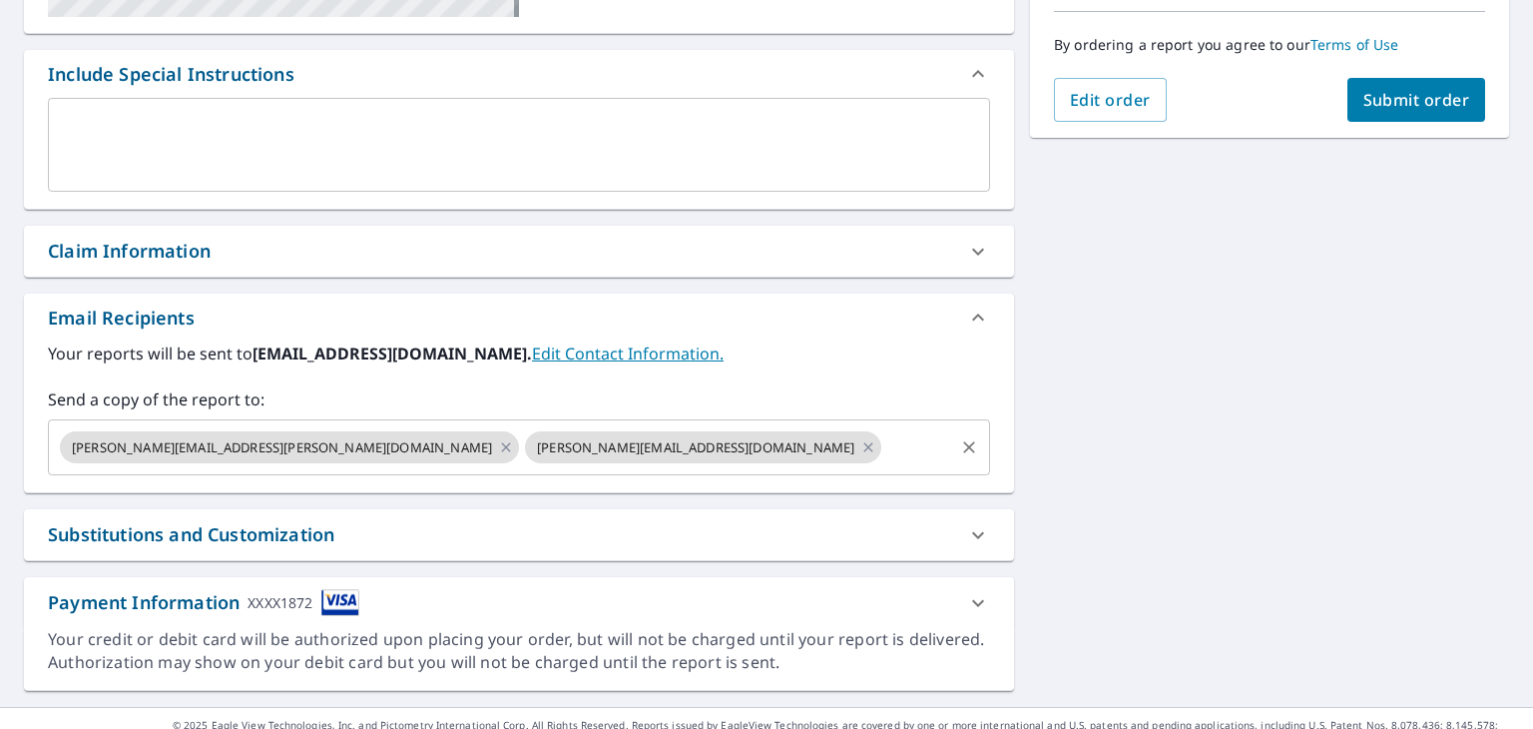
click at [884, 432] on input "text" at bounding box center [917, 447] width 67 height 38
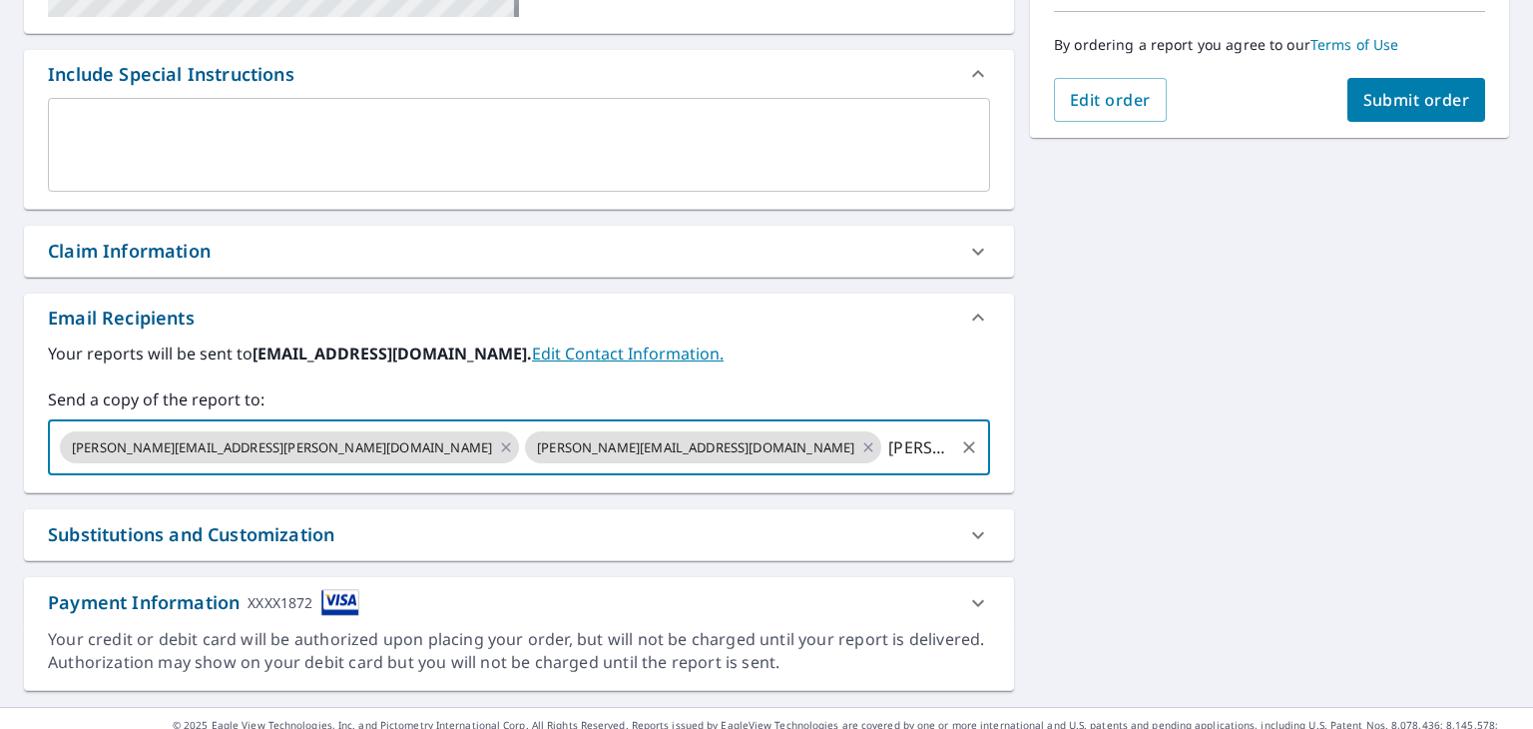
type input "[PERSON_NAME][EMAIL_ADDRESS][DOMAIN_NAME]"
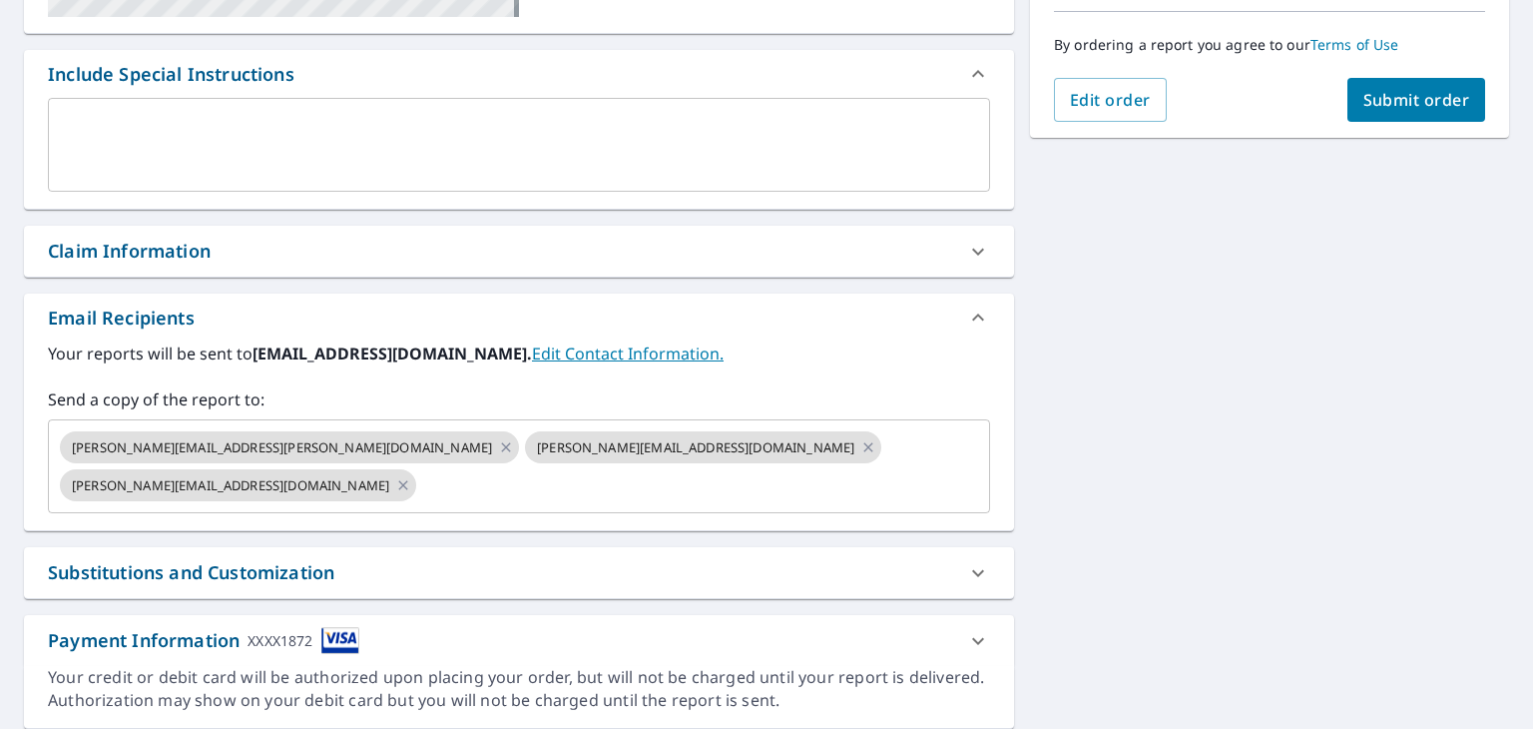
click at [1312, 334] on div "[STREET_ADDRESS][GEOGRAPHIC_DATA][PERSON_NAME] A standard road map Aerial A det…" at bounding box center [766, 215] width 1533 height 1059
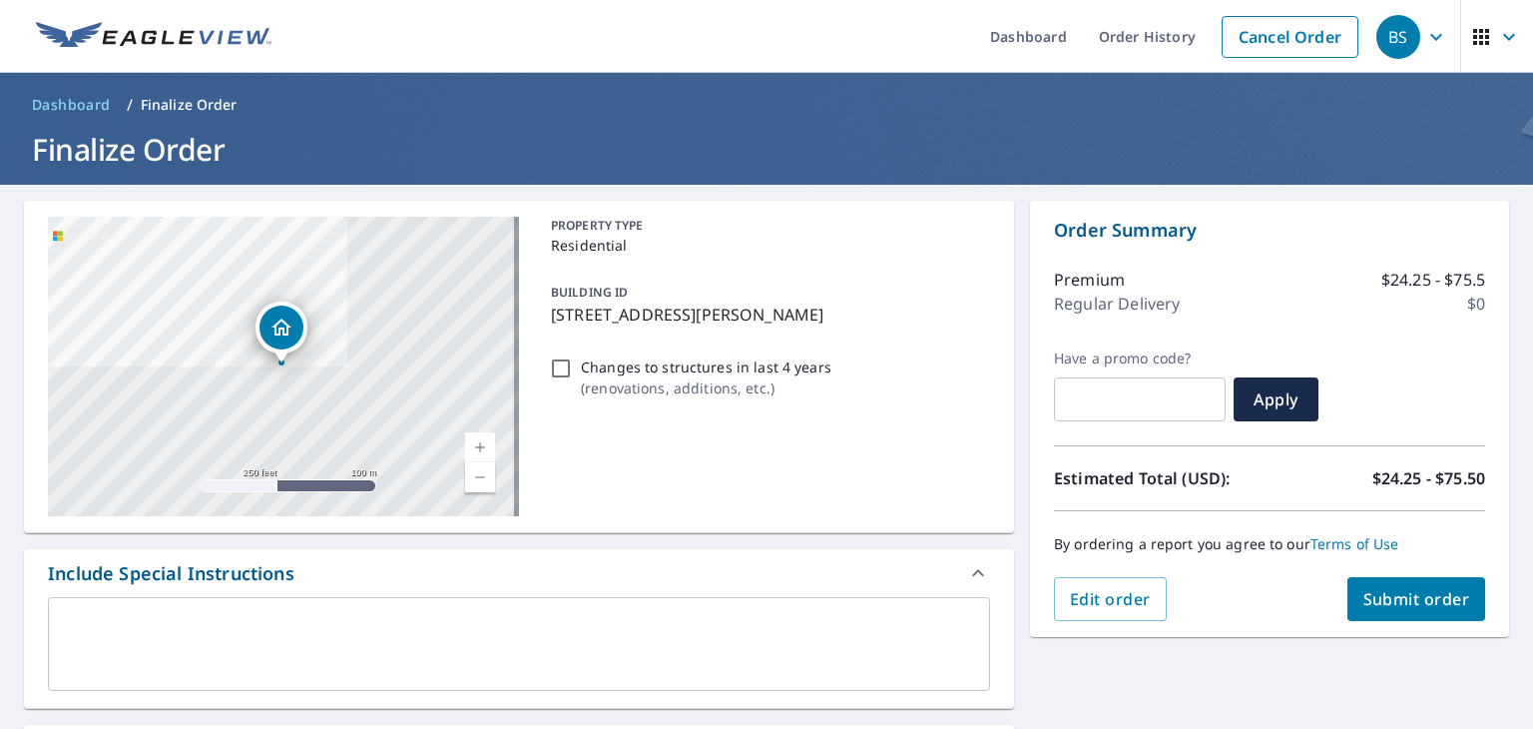
click at [1420, 604] on span "Submit order" at bounding box center [1416, 599] width 107 height 22
